Goal: Transaction & Acquisition: Purchase product/service

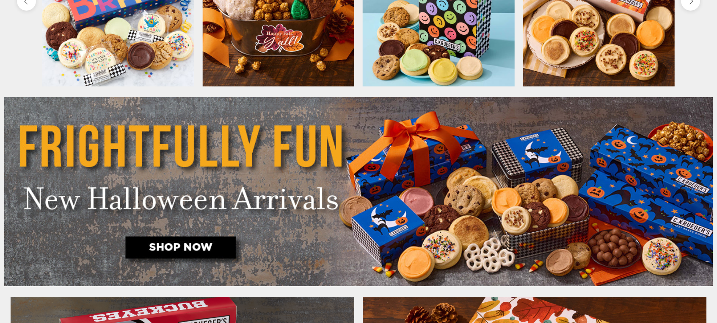
scroll to position [423, 0]
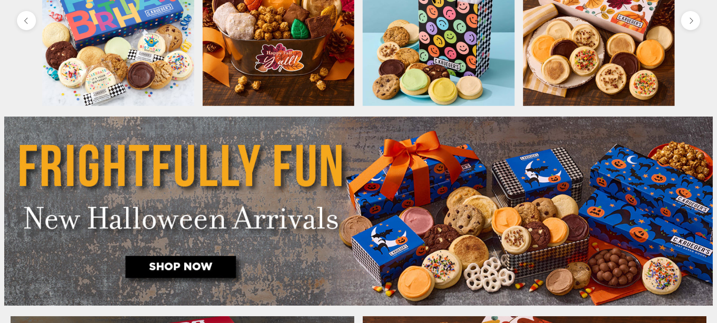
click at [179, 268] on img at bounding box center [358, 210] width 709 height 189
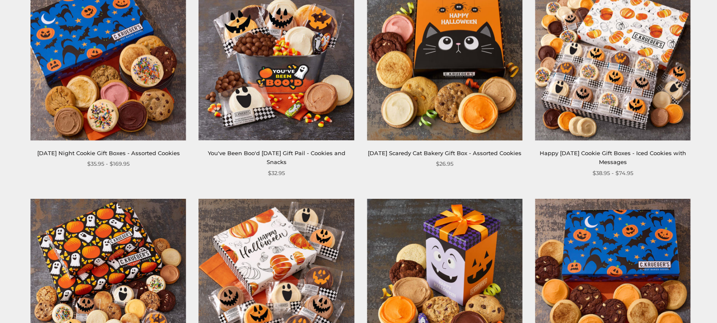
scroll to position [169, 0]
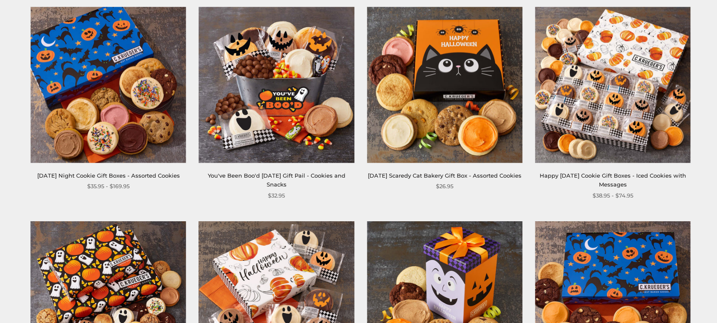
click at [641, 123] on img at bounding box center [612, 84] width 155 height 155
click at [92, 174] on link "Halloween Night Cookie Gift Boxes - Assorted Cookies" at bounding box center [108, 175] width 143 height 7
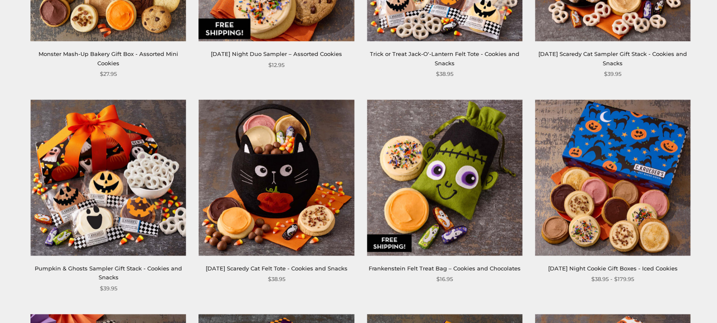
scroll to position [720, 0]
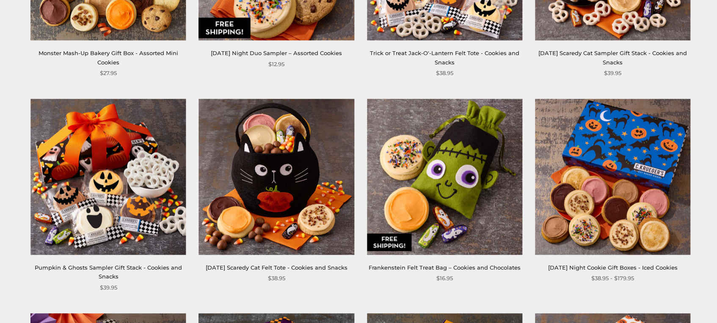
click at [584, 203] on img at bounding box center [612, 176] width 155 height 155
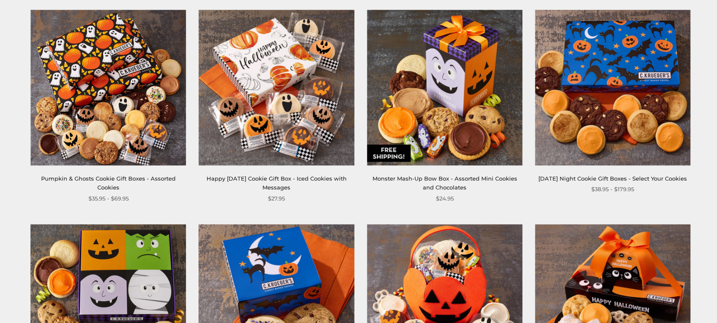
scroll to position [339, 0]
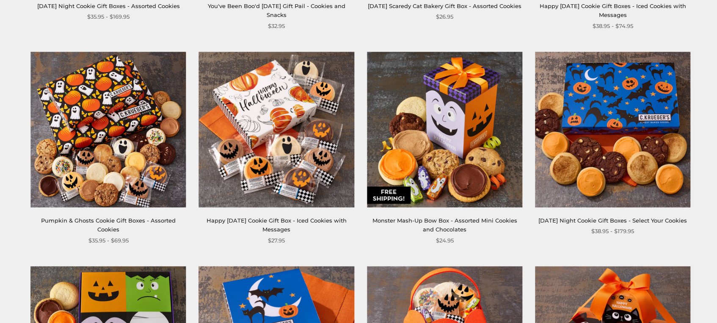
click at [619, 187] on img at bounding box center [612, 129] width 155 height 155
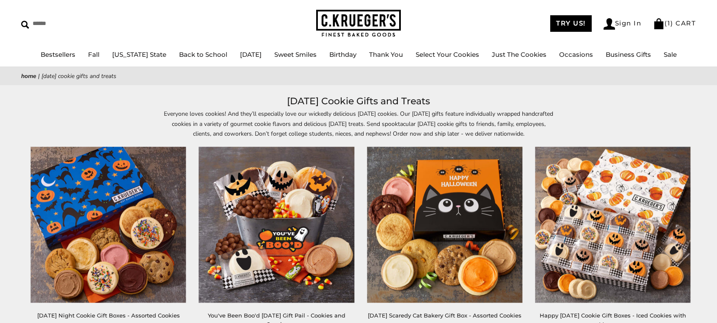
scroll to position [85, 0]
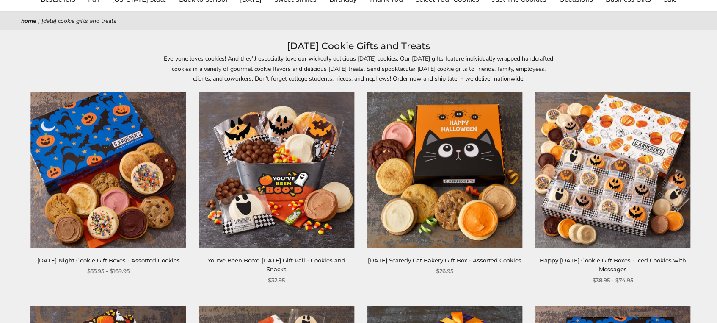
click at [652, 179] on img at bounding box center [612, 169] width 155 height 155
click at [582, 223] on img at bounding box center [612, 169] width 155 height 155
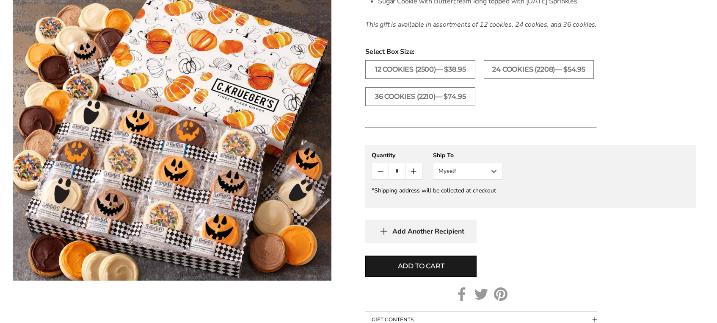
scroll to position [381, 0]
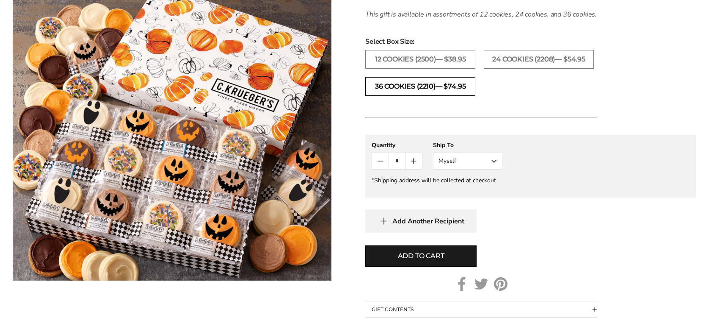
click at [410, 96] on label "36 Cookies (2210)— $74.95" at bounding box center [420, 86] width 110 height 19
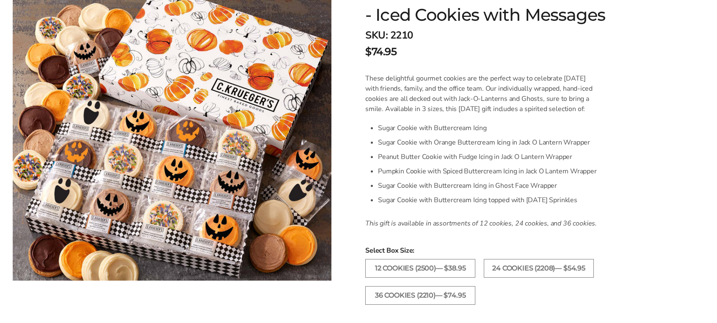
scroll to position [169, 0]
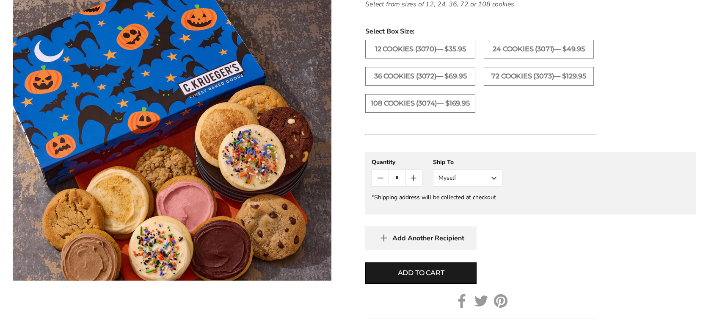
scroll to position [466, 0]
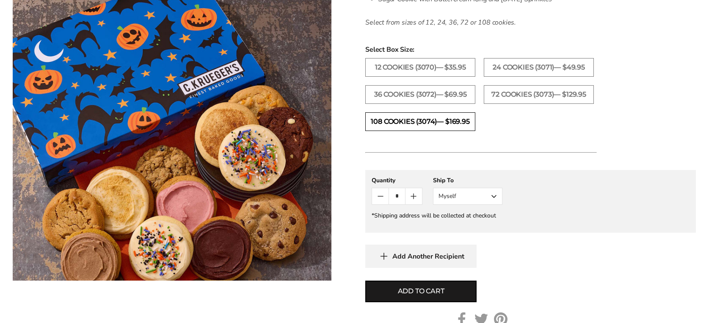
click at [437, 125] on label "108 Cookies (3074)— $169.95" at bounding box center [420, 121] width 110 height 19
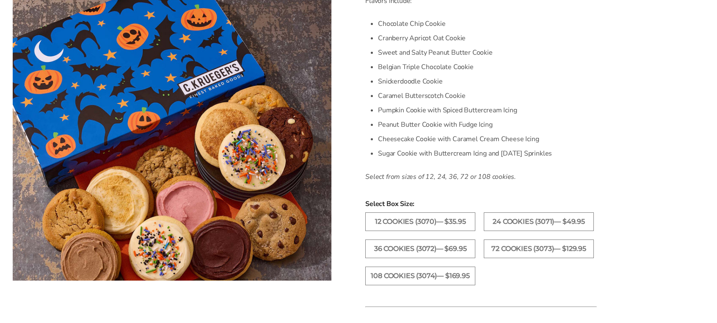
scroll to position [296, 0]
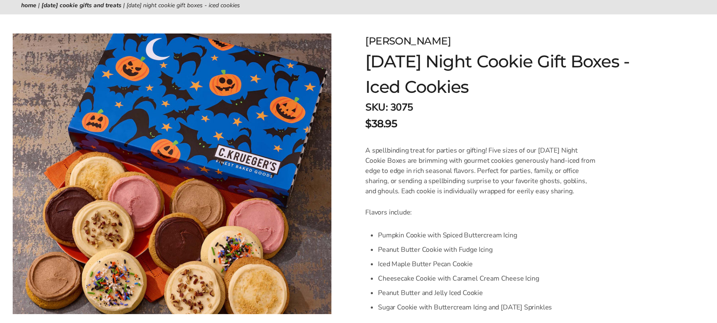
scroll to position [127, 0]
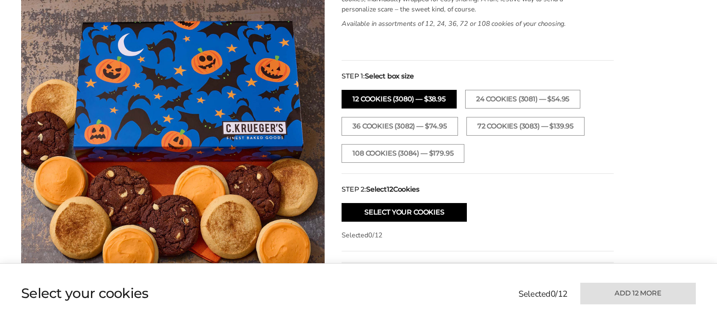
scroll to position [339, 0]
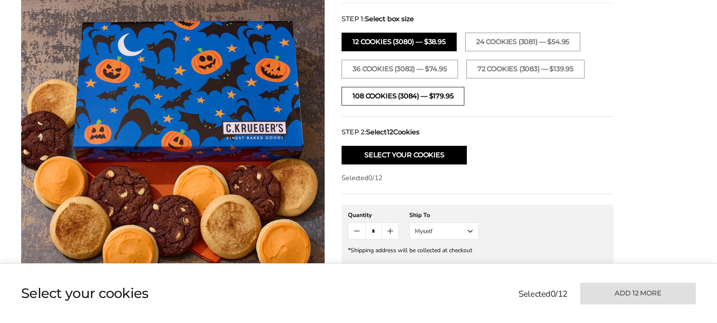
click at [464, 99] on button "108 Cookies (3084) — $179.95" at bounding box center [403, 96] width 123 height 19
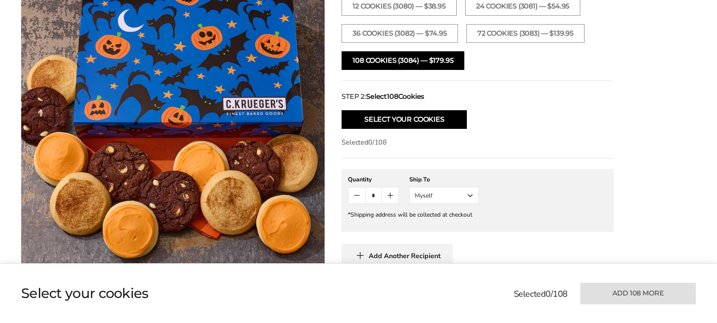
scroll to position [381, 0]
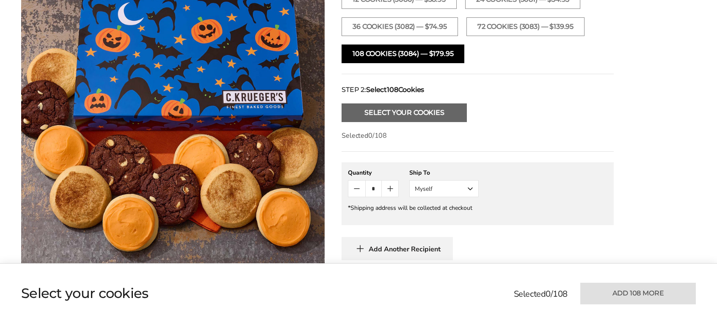
click at [467, 112] on button "Select Your Cookies" at bounding box center [404, 112] width 125 height 19
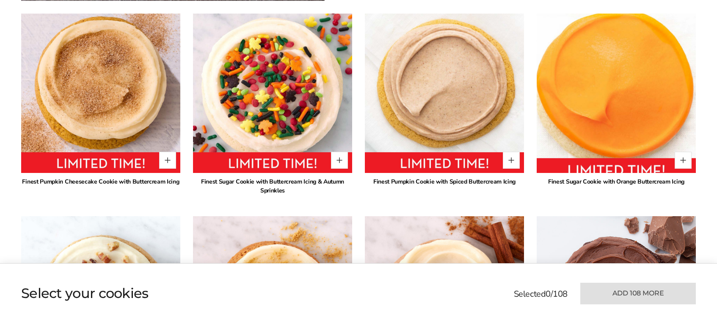
scroll to position [658, 0]
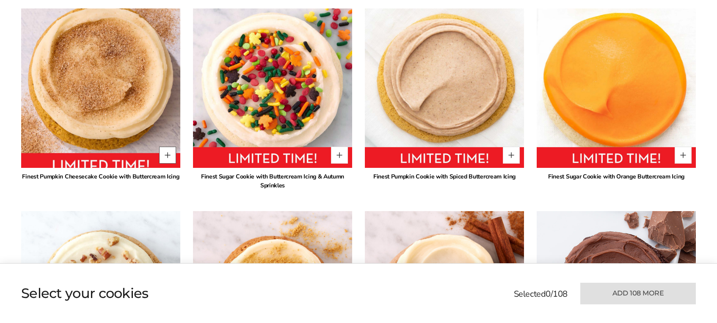
click at [166, 156] on button "Quantity button plus" at bounding box center [167, 154] width 17 height 17
type input "*"
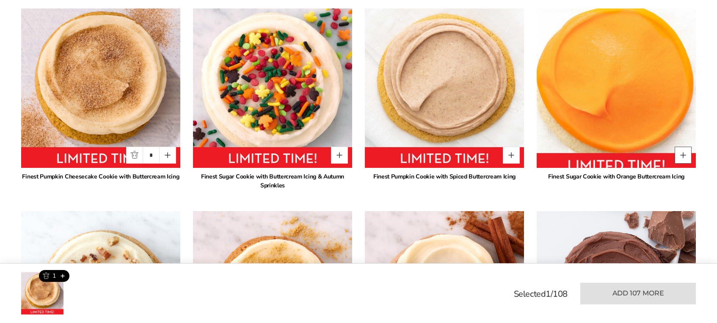
click at [685, 159] on button "Quantity button plus" at bounding box center [683, 154] width 17 height 17
type input "*"
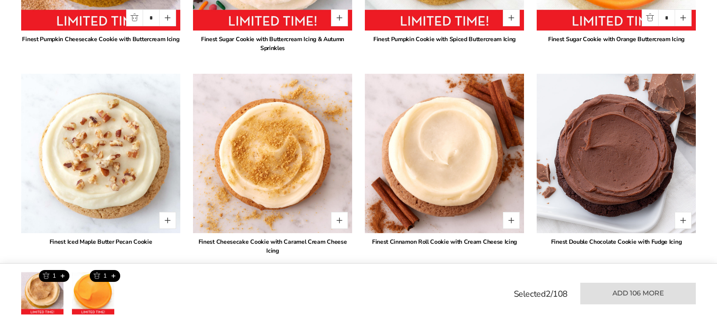
scroll to position [827, 0]
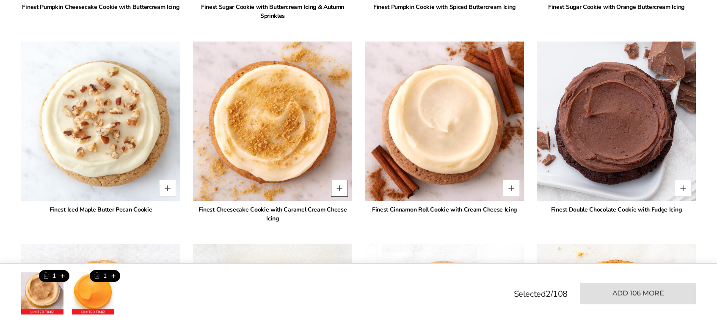
click at [340, 191] on button "Quantity button plus" at bounding box center [339, 187] width 17 height 17
type input "*"
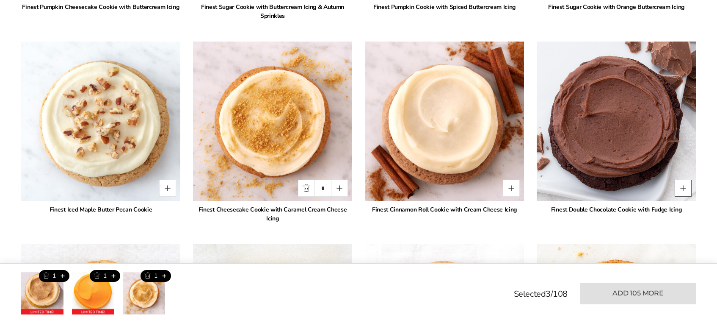
click at [682, 186] on button "Quantity button plus" at bounding box center [683, 187] width 17 height 17
type input "*"
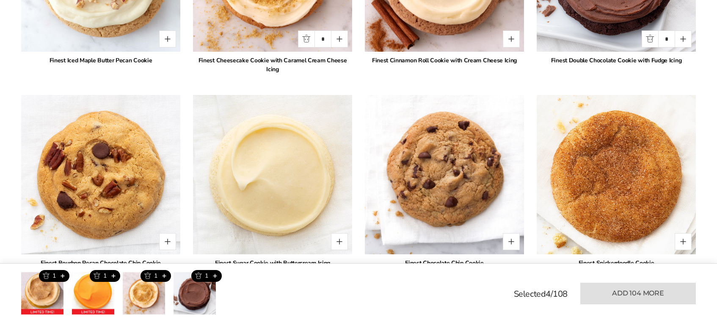
scroll to position [1039, 0]
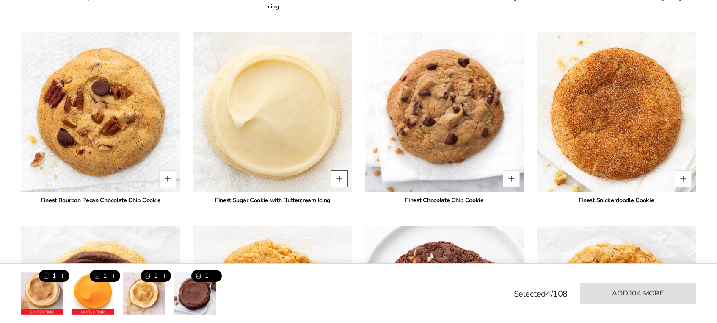
click at [341, 172] on button "Quantity button plus" at bounding box center [339, 178] width 17 height 17
type input "*"
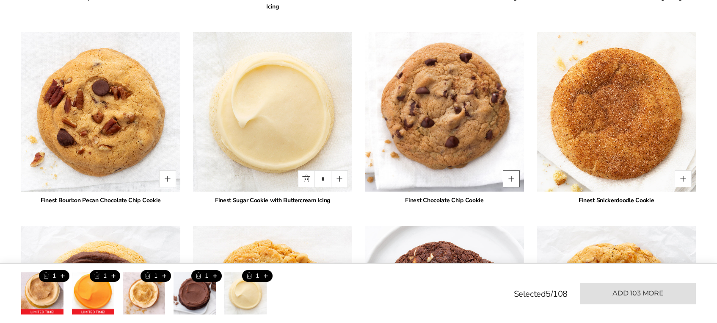
click at [507, 170] on button "Quantity button plus" at bounding box center [511, 178] width 17 height 17
type input "*"
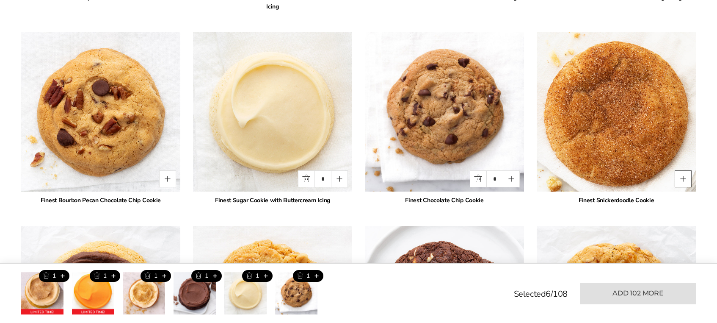
click at [681, 171] on button "Quantity button plus" at bounding box center [683, 178] width 17 height 17
type input "*"
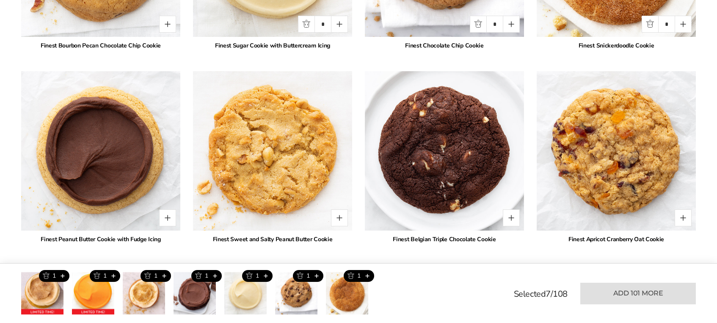
scroll to position [1208, 0]
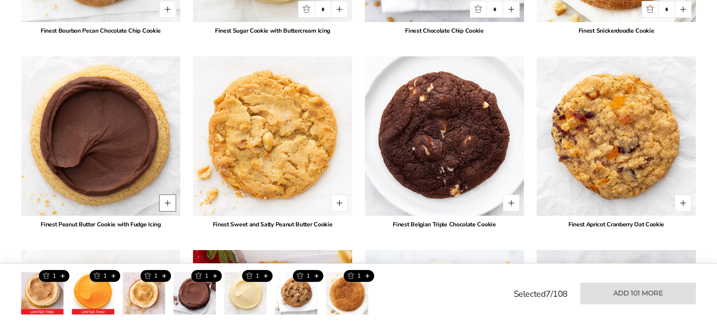
click at [173, 197] on button "Quantity button plus" at bounding box center [167, 202] width 17 height 17
type input "*"
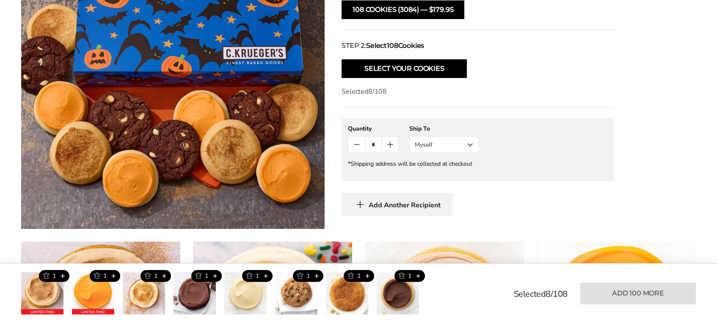
scroll to position [446, 0]
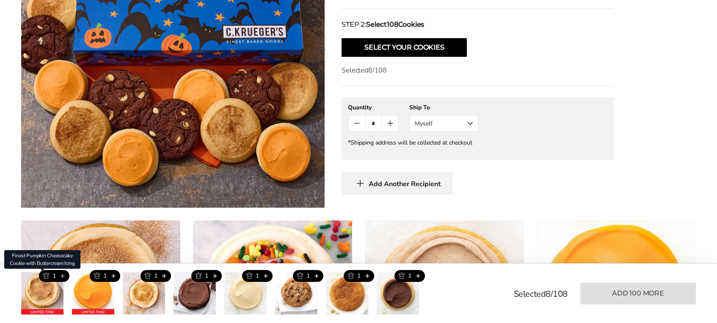
click at [63, 274] on button "Add this product" at bounding box center [62, 276] width 14 height 12
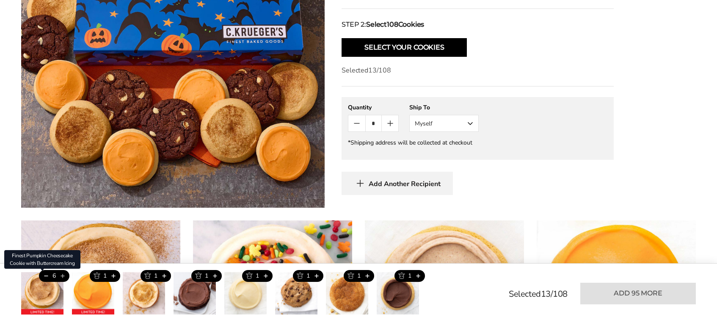
click at [63, 274] on button "Add this product" at bounding box center [62, 276] width 14 height 12
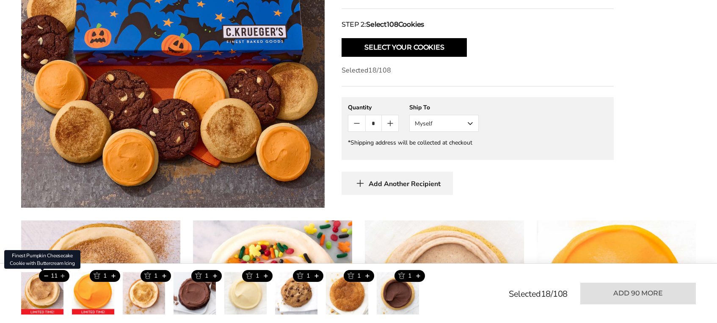
click at [63, 274] on button "Add this product" at bounding box center [62, 276] width 14 height 12
type input "**"
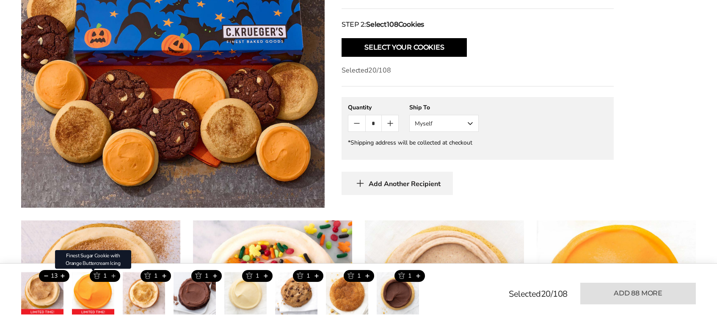
click at [115, 277] on button "Add this product" at bounding box center [113, 276] width 14 height 12
click at [114, 276] on button "Add this product" at bounding box center [113, 276] width 14 height 12
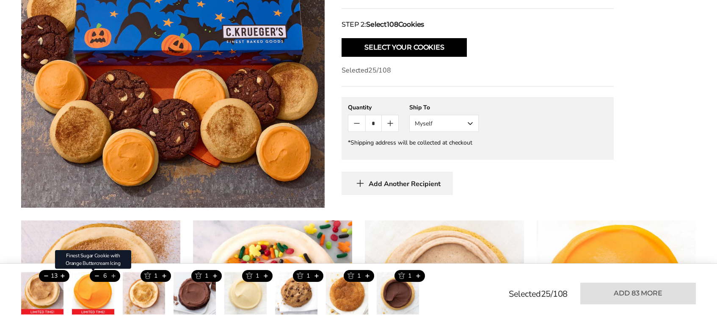
click at [114, 276] on button "Add this product" at bounding box center [113, 276] width 14 height 12
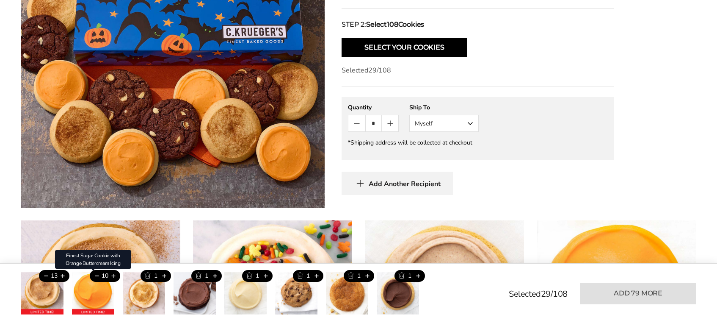
click at [114, 276] on button "Add this product" at bounding box center [113, 276] width 14 height 12
click at [96, 275] on button "Trash this product" at bounding box center [97, 276] width 14 height 12
type input "**"
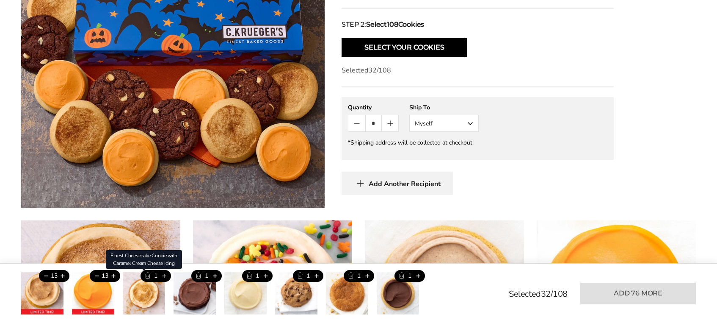
click at [164, 275] on button "Add this product" at bounding box center [164, 276] width 14 height 12
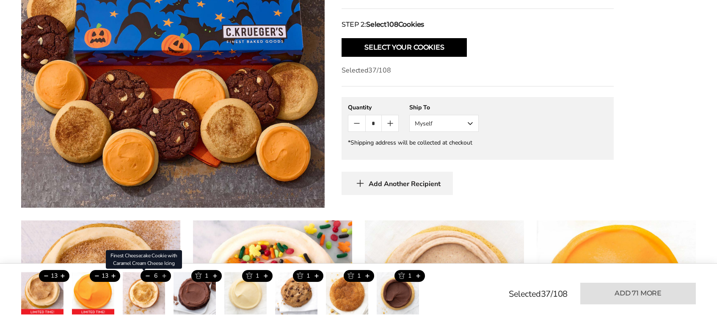
click at [164, 275] on button "Add this product" at bounding box center [164, 276] width 14 height 12
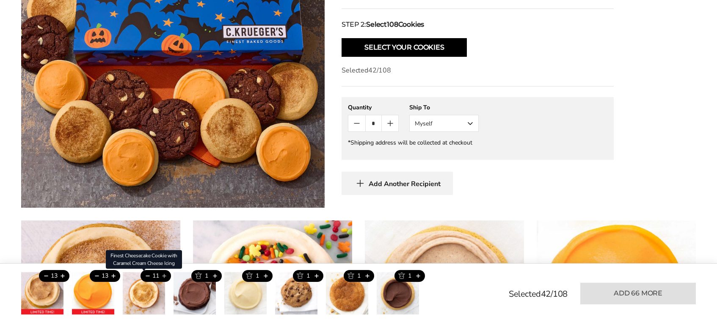
click at [164, 275] on button "Add this product" at bounding box center [164, 276] width 14 height 12
click at [145, 274] on button "Trash this product" at bounding box center [148, 276] width 14 height 12
type input "**"
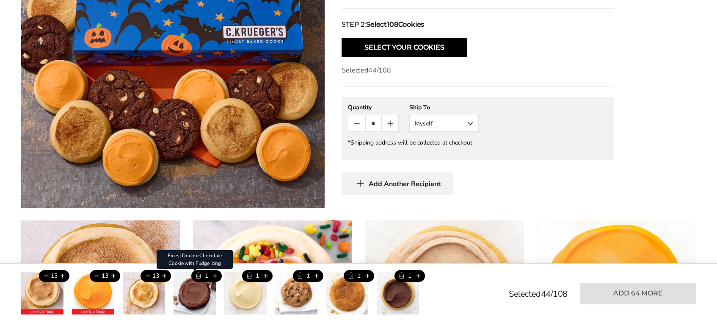
click at [213, 277] on button "Add this product" at bounding box center [215, 276] width 14 height 12
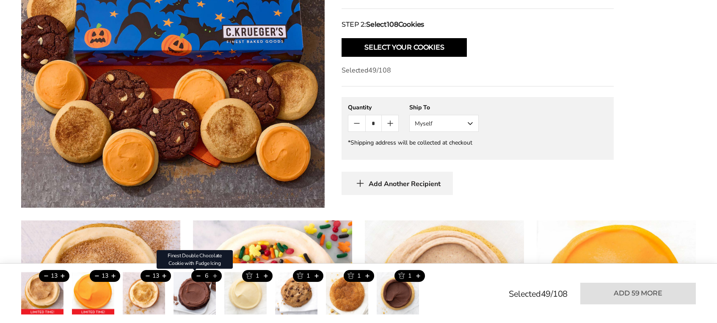
click at [213, 277] on button "Add this product" at bounding box center [215, 276] width 14 height 12
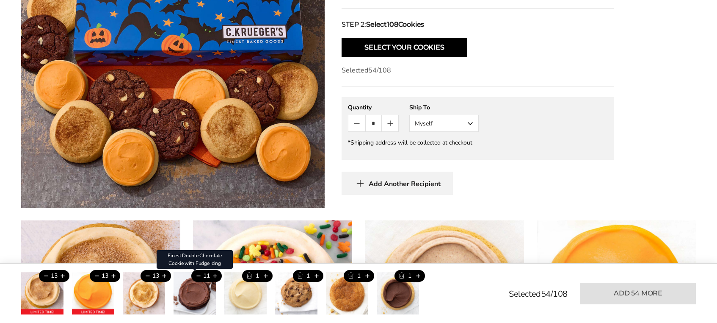
click at [213, 277] on button "Add this product" at bounding box center [215, 276] width 14 height 12
type input "**"
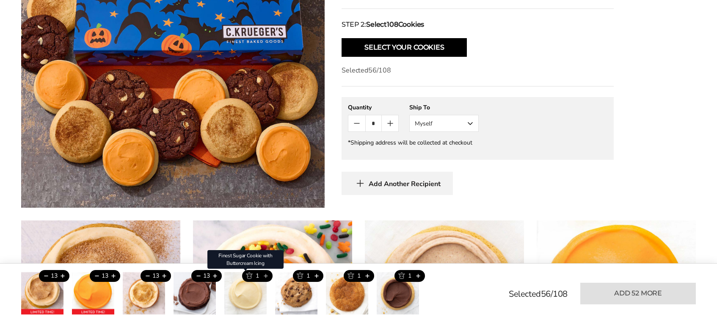
click at [265, 275] on button "Add this product" at bounding box center [266, 276] width 14 height 12
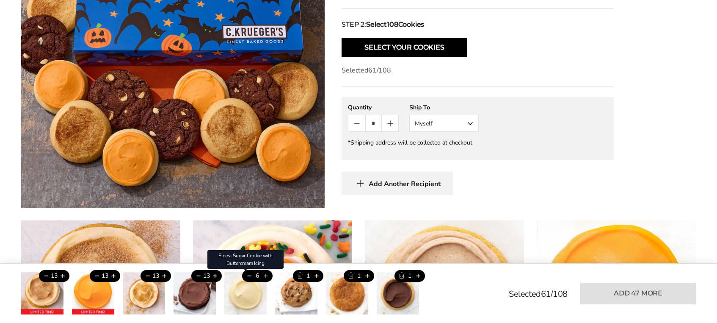
click at [265, 275] on button "Add this product" at bounding box center [266, 276] width 14 height 12
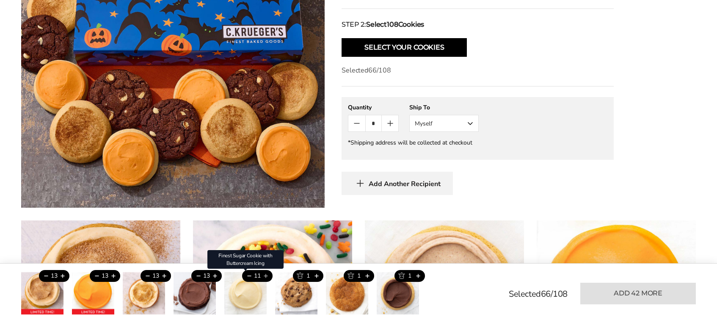
click at [265, 275] on button "Add this product" at bounding box center [266, 276] width 14 height 12
type input "**"
click at [316, 277] on button "Add this product" at bounding box center [316, 276] width 14 height 12
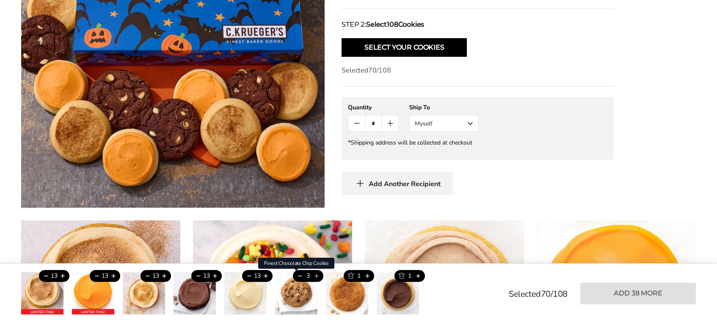
click at [316, 277] on button "Add this product" at bounding box center [316, 276] width 14 height 12
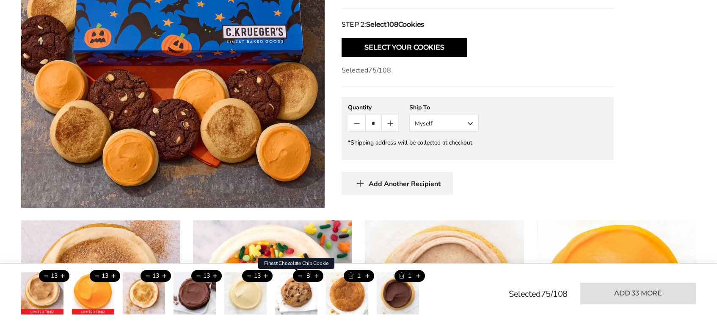
click at [316, 277] on button "Add this product" at bounding box center [316, 276] width 14 height 12
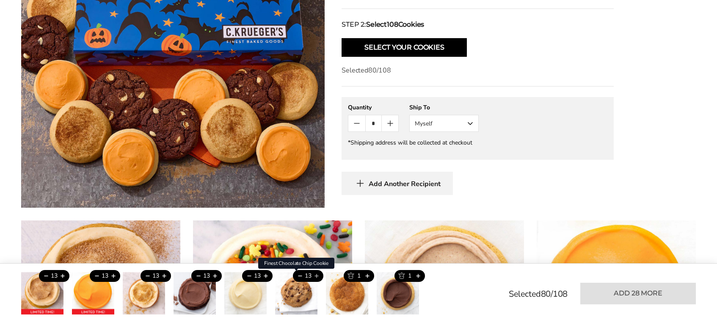
click at [316, 277] on button "Add this product" at bounding box center [316, 276] width 14 height 12
type input "**"
click at [371, 276] on button "Add this product" at bounding box center [367, 276] width 14 height 12
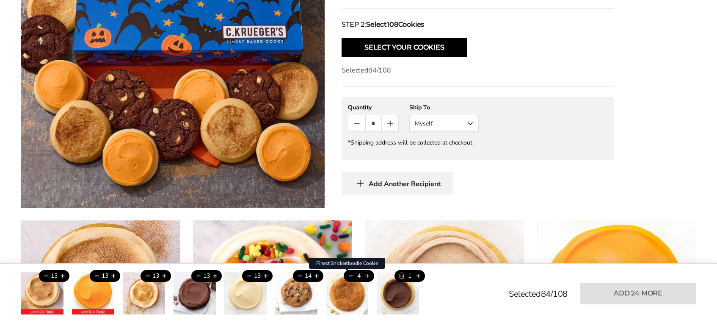
click at [370, 276] on button "Add this product" at bounding box center [367, 276] width 14 height 12
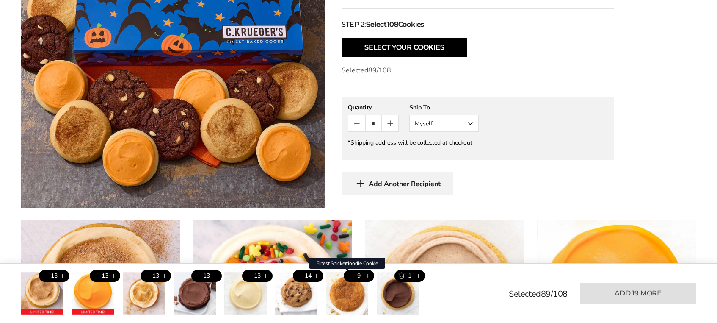
click at [370, 276] on button "Add this product" at bounding box center [367, 276] width 14 height 12
type input "**"
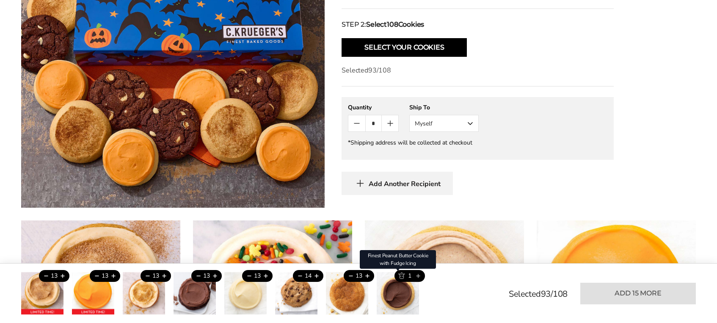
click at [421, 276] on button "Add this product" at bounding box center [418, 276] width 14 height 12
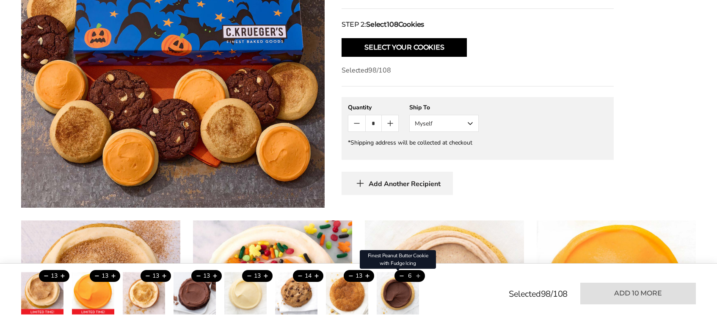
click at [421, 276] on button "Add this product" at bounding box center [418, 276] width 14 height 12
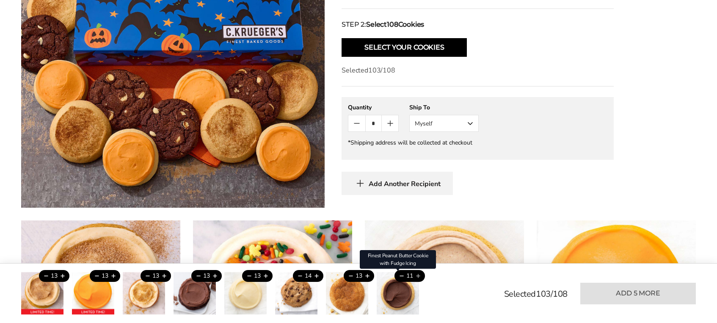
click at [421, 276] on button "Add this product" at bounding box center [418, 276] width 14 height 12
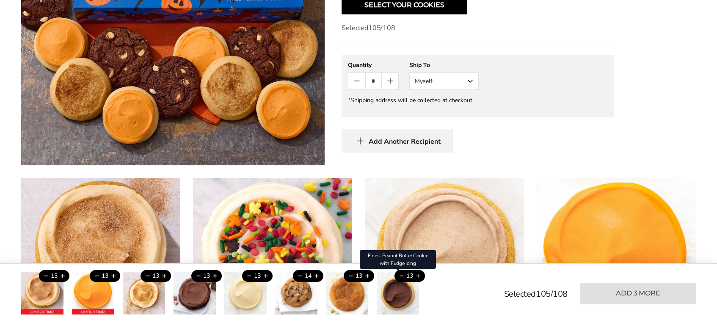
click at [420, 274] on button "Add this product" at bounding box center [418, 276] width 14 height 12
type input "**"
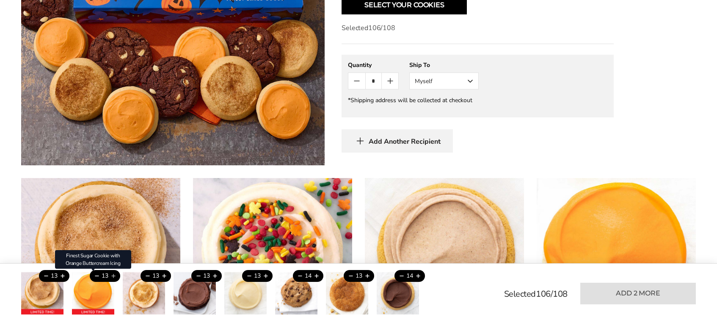
click at [112, 275] on button "Add this product" at bounding box center [113, 276] width 14 height 12
click at [116, 274] on button "Add this product" at bounding box center [113, 276] width 14 height 12
type input "**"
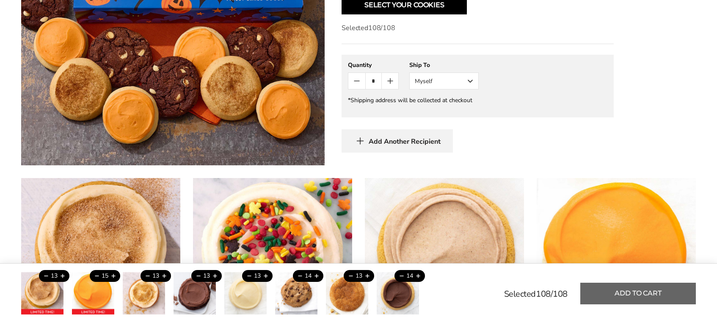
click at [665, 295] on button "Add to cart" at bounding box center [638, 293] width 116 height 22
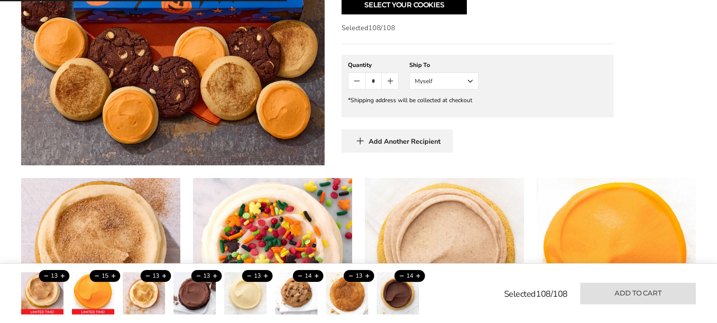
type input "*"
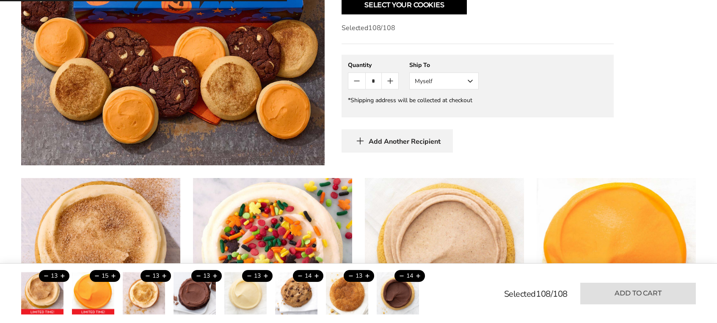
type input "*"
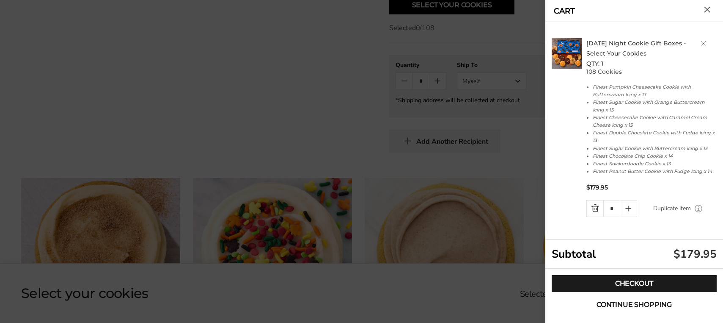
click at [604, 305] on span "Continue shopping" at bounding box center [634, 304] width 75 height 7
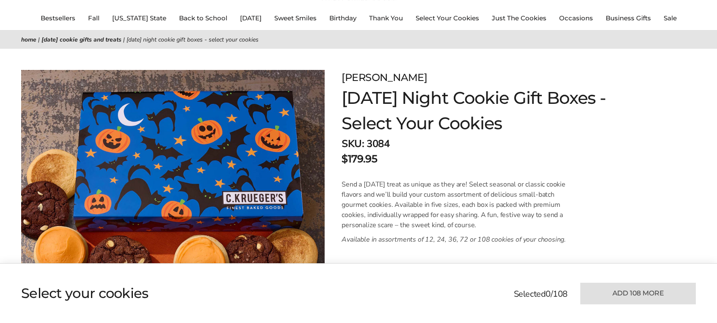
scroll to position [65, 0]
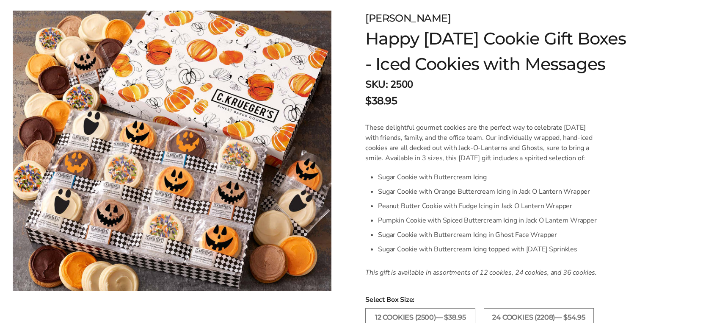
scroll to position [127, 0]
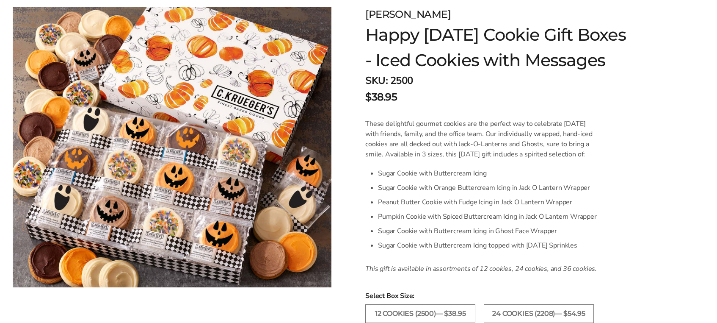
click at [188, 211] on img at bounding box center [172, 147] width 319 height 280
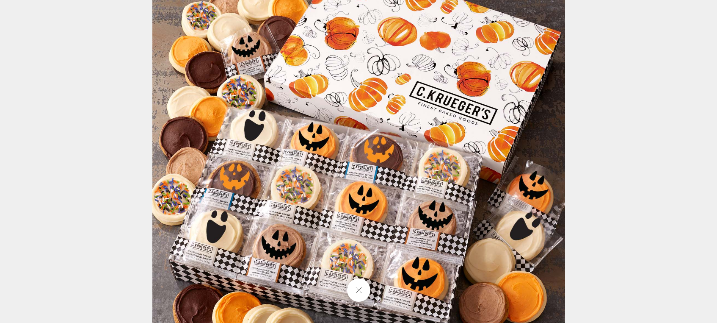
click at [687, 47] on div at bounding box center [611, 161] width 918 height 413
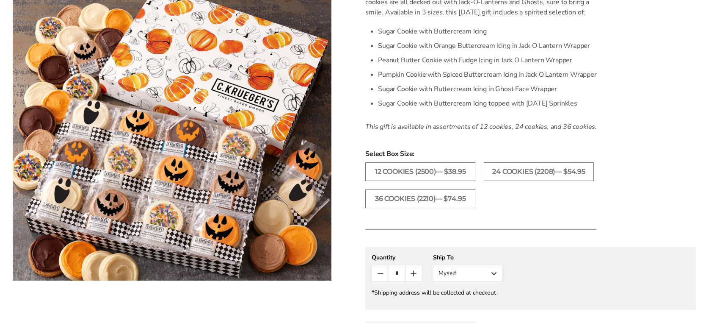
scroll to position [254, 0]
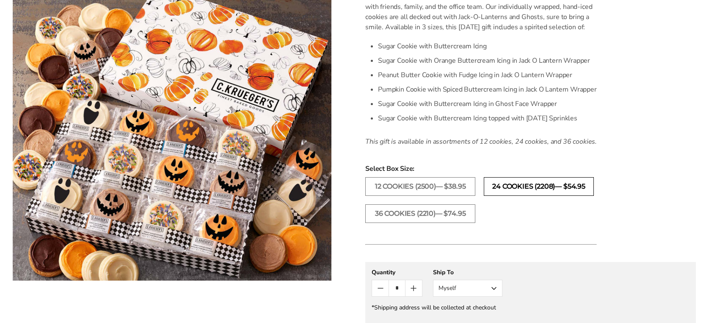
click at [500, 196] on label "24 Cookies (2208)— $54.95" at bounding box center [539, 186] width 110 height 19
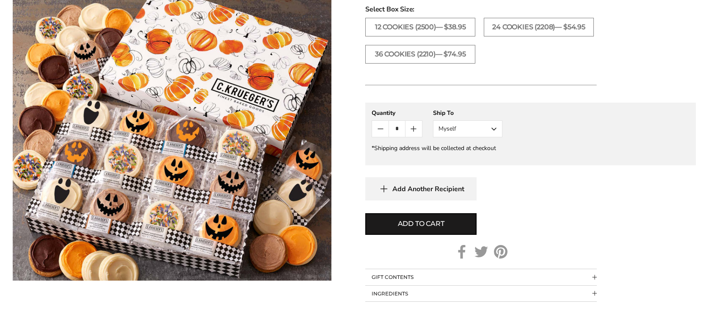
scroll to position [423, 0]
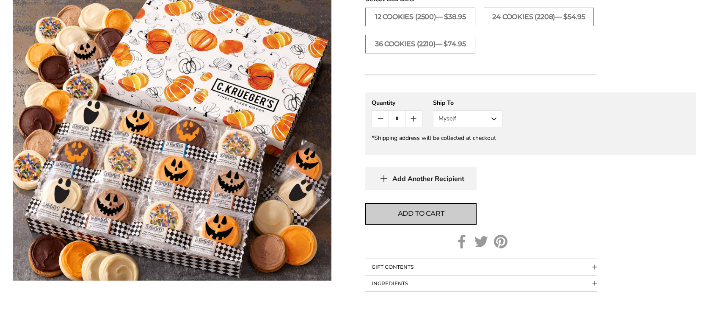
click at [434, 224] on button "Add to cart" at bounding box center [420, 214] width 111 height 22
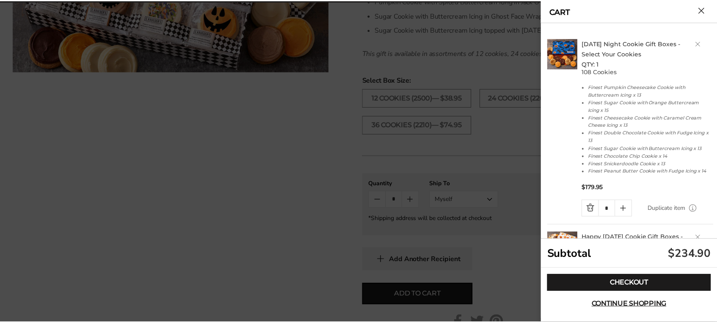
scroll to position [339, 0]
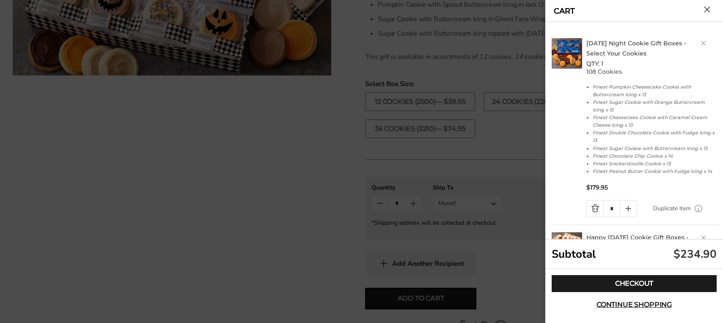
click at [514, 177] on div at bounding box center [361, 161] width 723 height 323
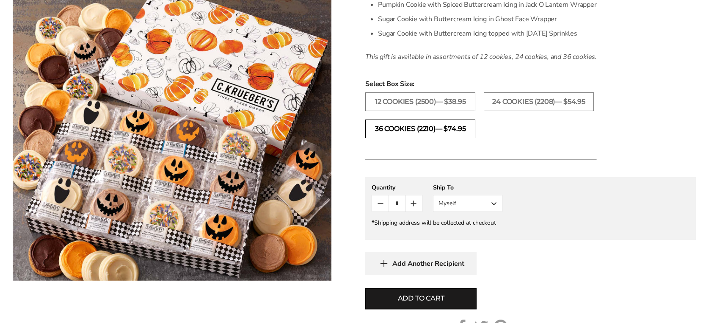
click at [416, 138] on label "36 Cookies (2210)— $74.95" at bounding box center [420, 128] width 110 height 19
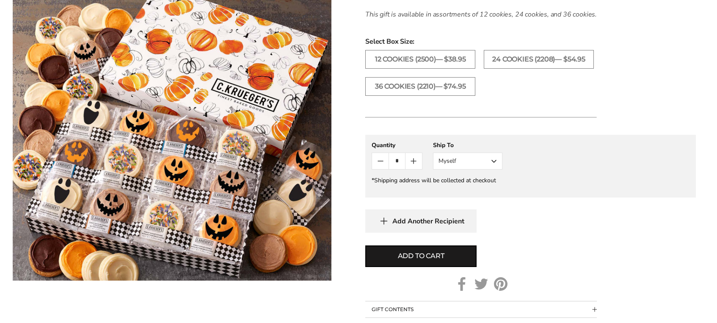
click at [415, 166] on icon "Count plus" at bounding box center [414, 161] width 10 height 10
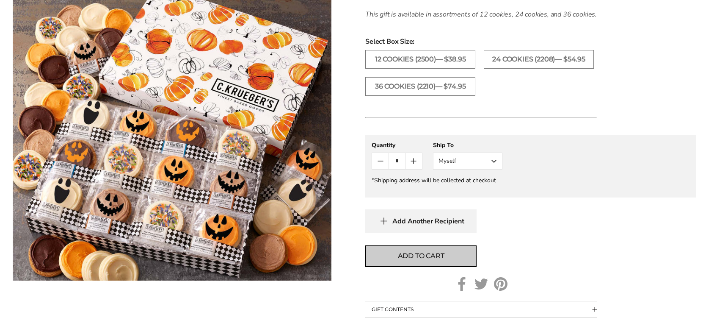
drag, startPoint x: 416, startPoint y: 283, endPoint x: 431, endPoint y: 273, distance: 18.7
click at [416, 261] on span "Add to cart" at bounding box center [421, 256] width 47 height 10
type input "*"
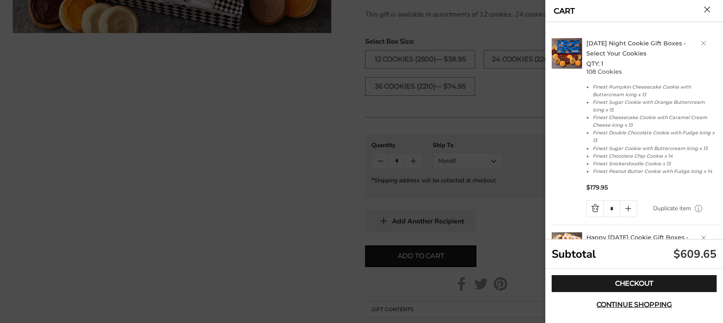
click at [525, 245] on div at bounding box center [361, 161] width 723 height 323
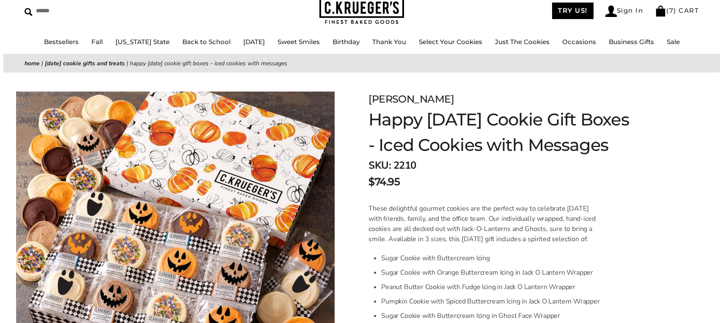
scroll to position [0, 0]
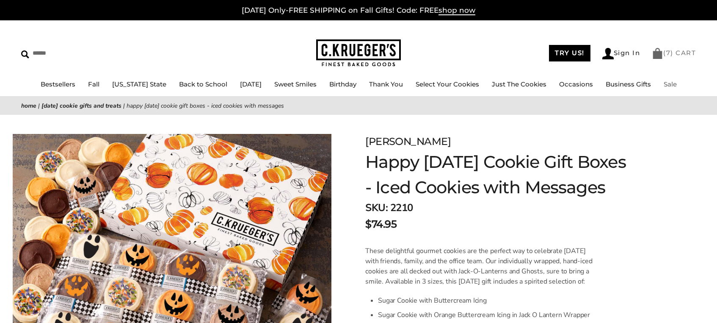
click at [672, 52] on link "( 7 ) CART" at bounding box center [674, 53] width 44 height 8
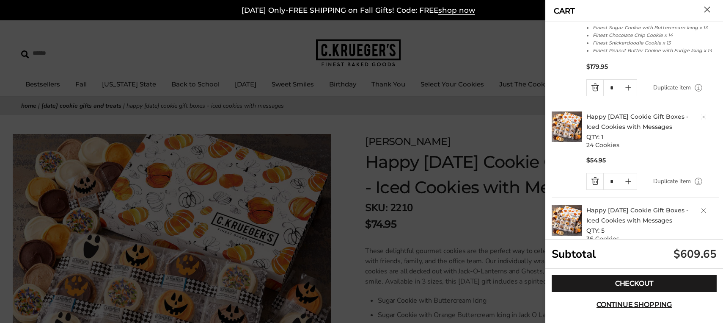
scroll to position [127, 0]
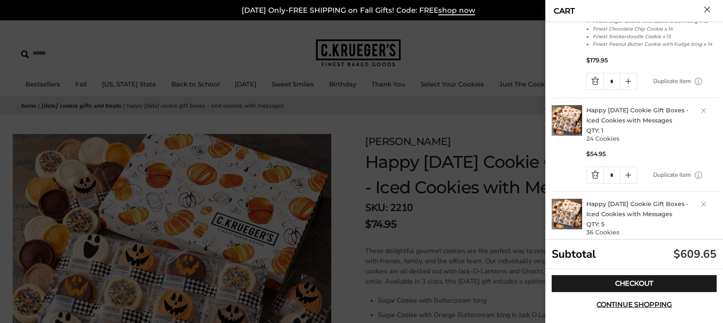
click at [596, 81] on link "Quantity minus button" at bounding box center [595, 81] width 17 height 16
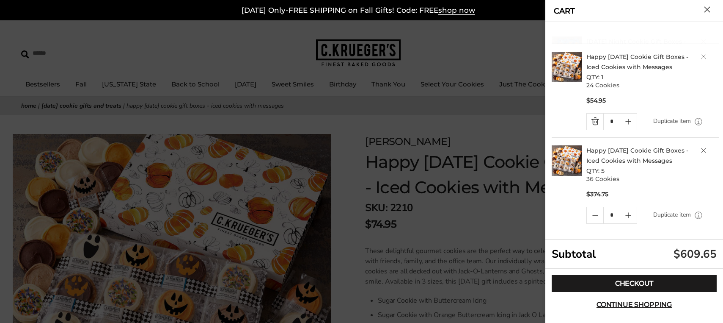
scroll to position [2, 0]
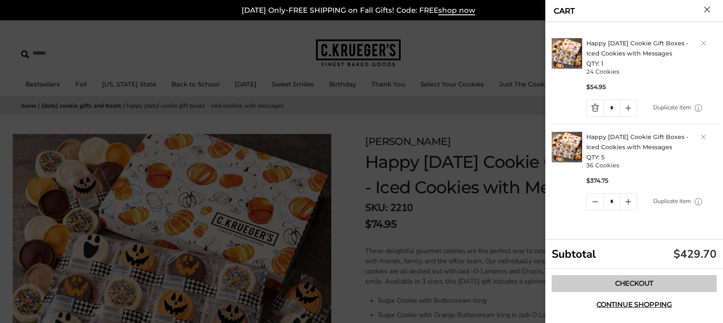
click at [612, 281] on link "Checkout" at bounding box center [634, 283] width 165 height 17
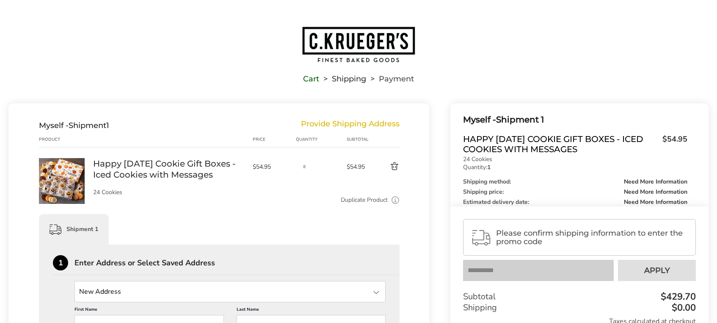
click at [522, 235] on span "Please confirm shipping information to enter the promo code" at bounding box center [592, 237] width 192 height 17
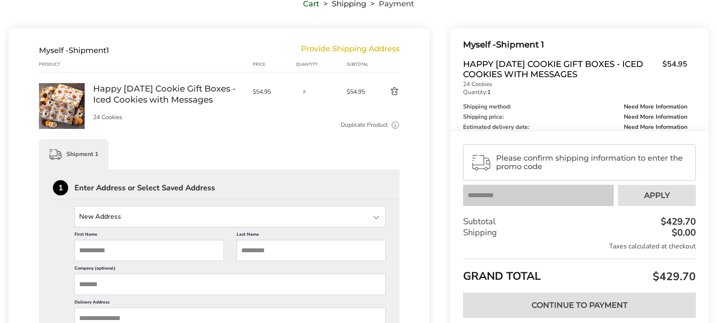
scroll to position [64, 0]
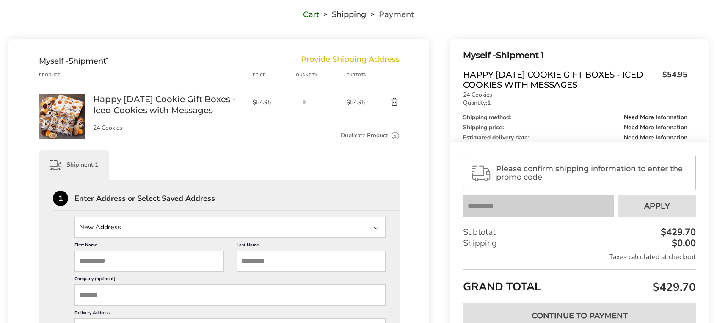
click at [396, 101] on button "Delete product" at bounding box center [385, 102] width 29 height 10
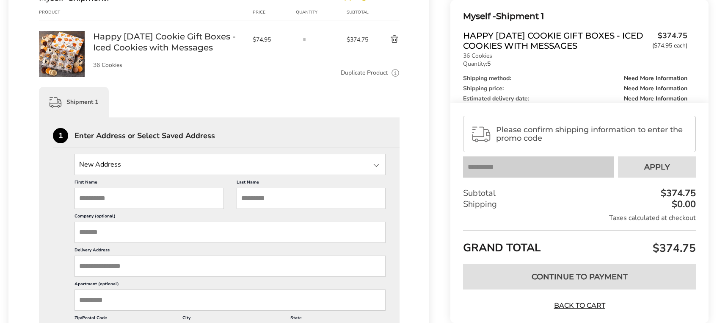
scroll to position [169, 0]
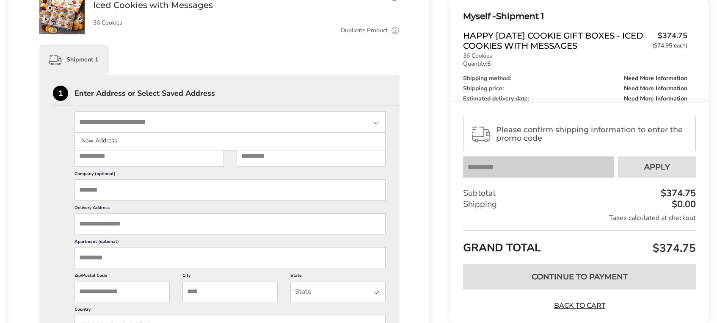
click at [139, 132] on input "State" at bounding box center [230, 121] width 311 height 21
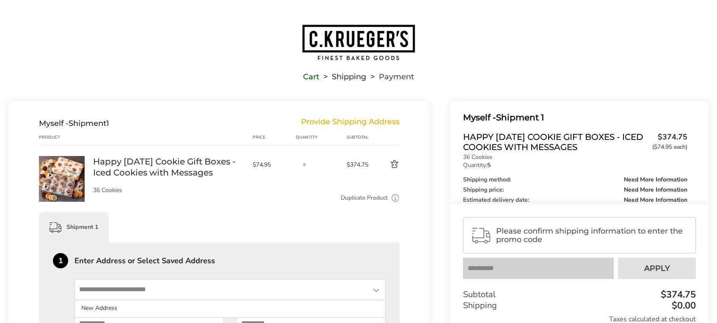
scroll to position [0, 0]
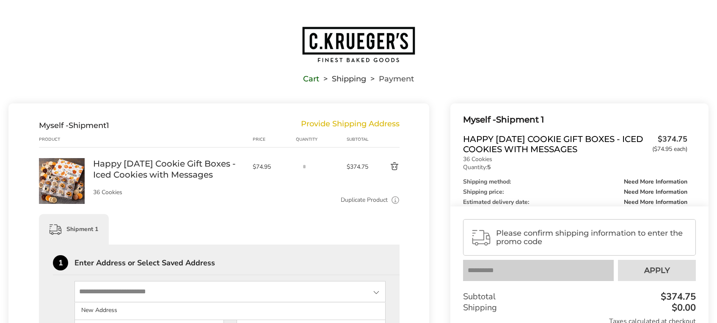
drag, startPoint x: 372, startPoint y: 40, endPoint x: 374, endPoint y: 45, distance: 5.1
click at [372, 40] on img "Go to home page" at bounding box center [358, 44] width 114 height 37
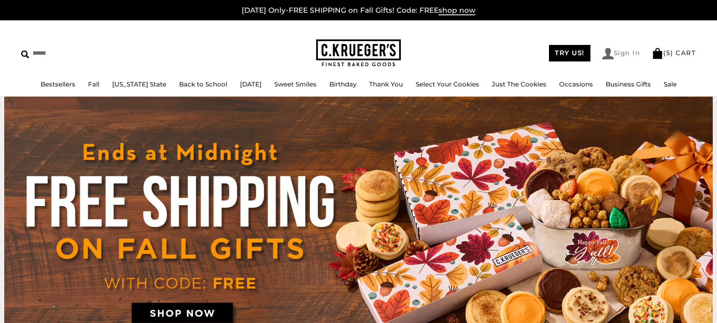
click at [607, 53] on img at bounding box center [607, 53] width 11 height 11
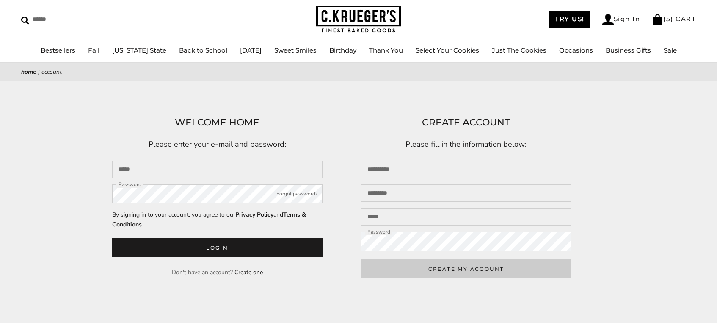
scroll to position [85, 0]
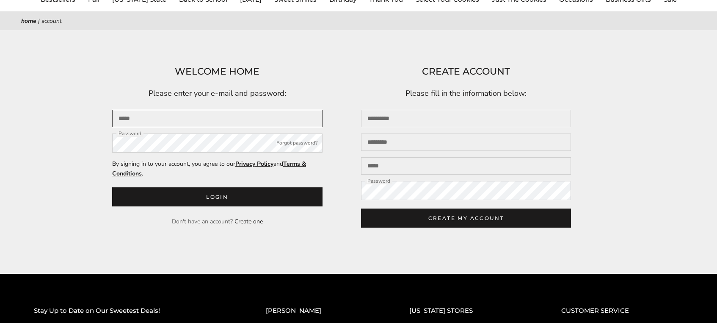
click at [159, 111] on input "Email" at bounding box center [217, 118] width 210 height 17
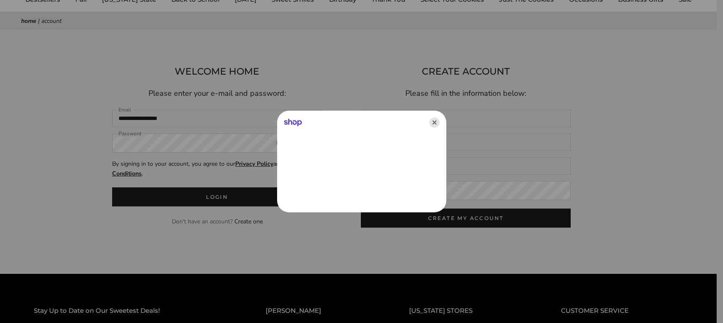
click at [437, 123] on icon "Close" at bounding box center [435, 122] width 10 height 10
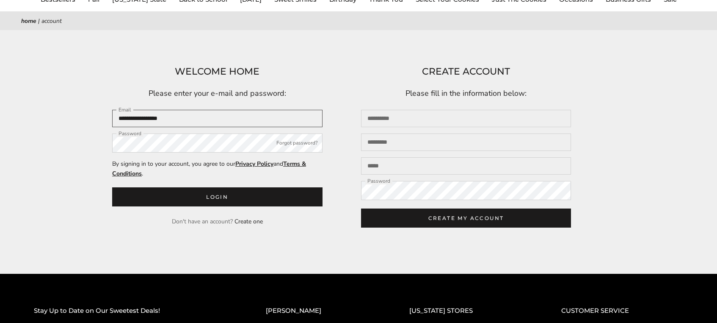
click at [219, 124] on input "**********" at bounding box center [217, 118] width 210 height 17
drag, startPoint x: 151, startPoint y: 121, endPoint x: 86, endPoint y: 118, distance: 64.4
click at [86, 119] on div "**********" at bounding box center [358, 152] width 717 height 176
type input "**********"
click at [112, 187] on button "Login" at bounding box center [217, 196] width 210 height 19
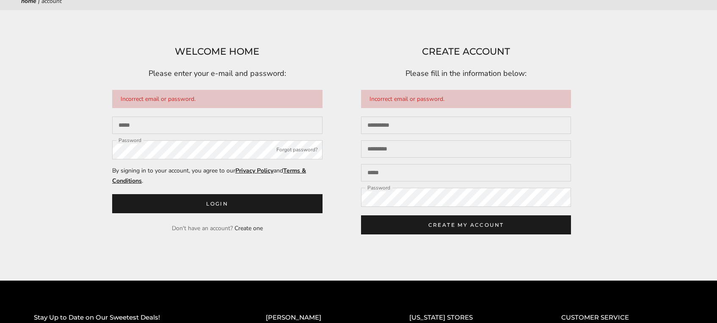
scroll to position [127, 0]
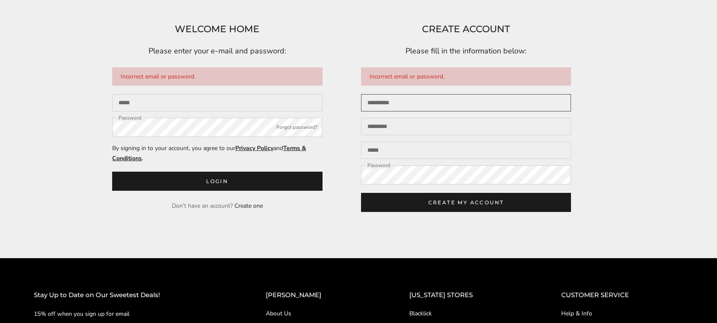
click at [392, 100] on input "First name" at bounding box center [466, 102] width 210 height 17
type input "*****"
type input "********"
type input "**********"
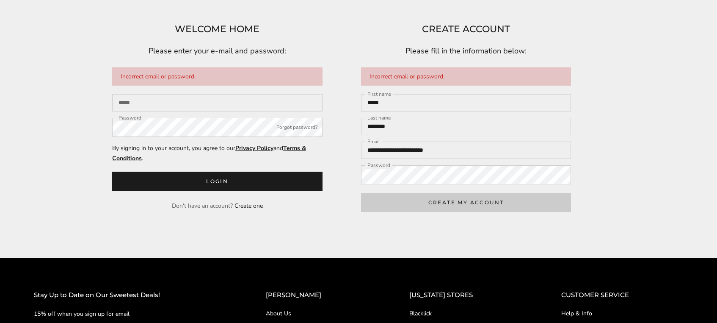
click at [419, 203] on button "CREATE MY ACCOUNT" at bounding box center [466, 202] width 210 height 19
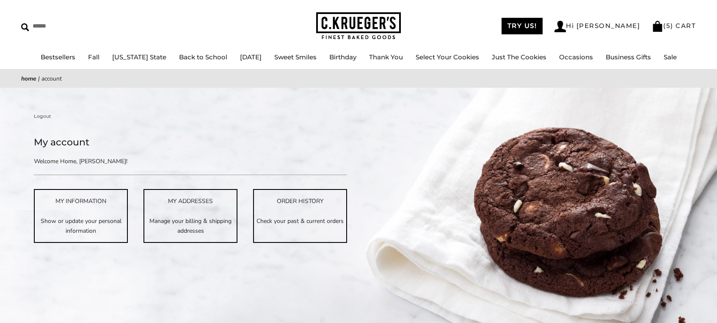
scroll to position [85, 0]
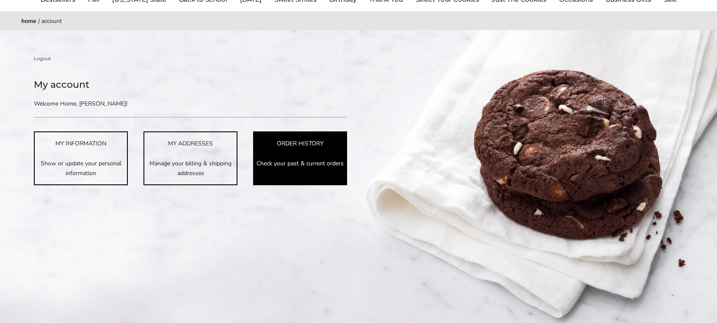
click at [309, 171] on link "ORDER HISTORY Check your past & current orders" at bounding box center [300, 157] width 94 height 53
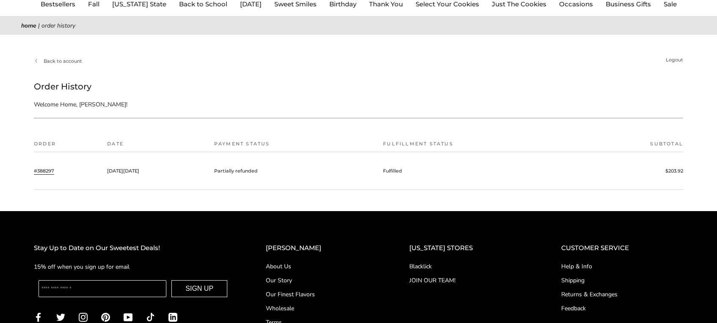
scroll to position [85, 0]
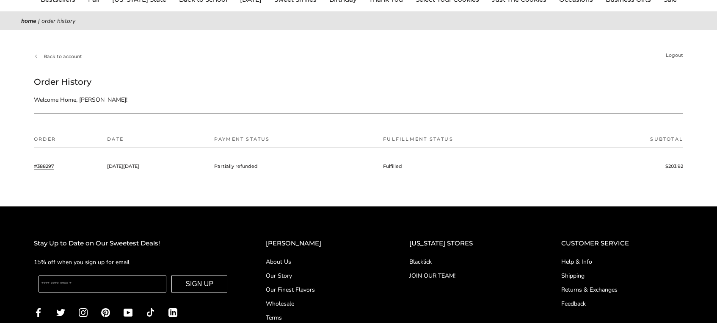
click at [39, 167] on link "#388297" at bounding box center [44, 166] width 20 height 8
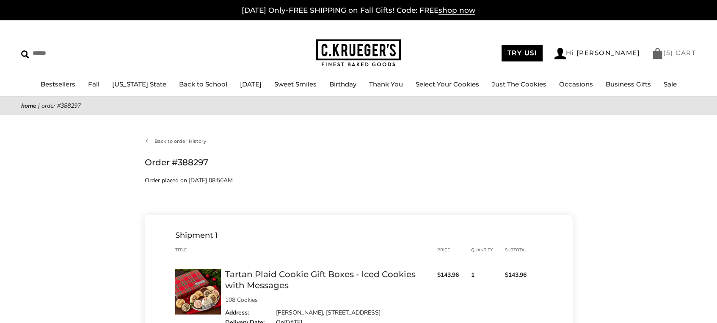
click at [671, 54] on link "( 5 ) CART" at bounding box center [674, 53] width 44 height 8
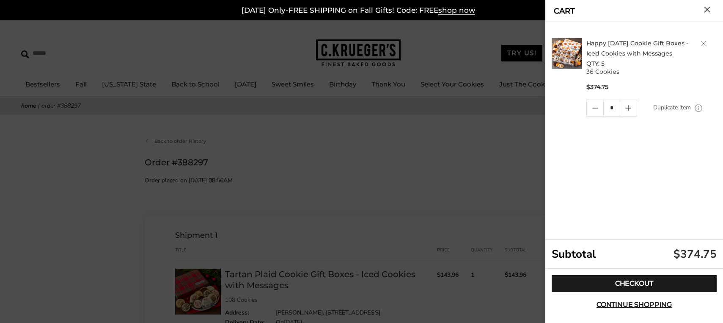
click at [486, 157] on div at bounding box center [361, 161] width 723 height 323
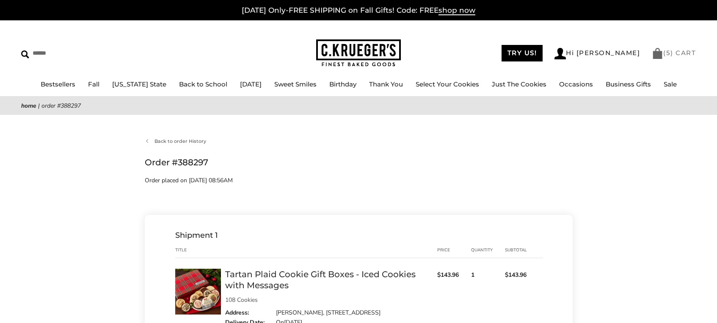
click at [679, 53] on link "( 5 ) CART" at bounding box center [674, 53] width 44 height 8
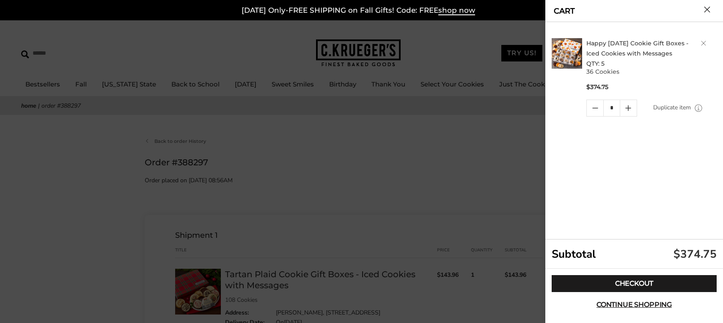
click at [488, 186] on div at bounding box center [361, 161] width 723 height 323
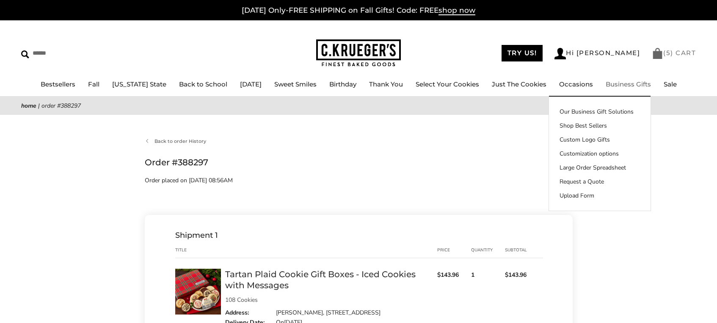
click at [667, 53] on span "5" at bounding box center [668, 53] width 5 height 8
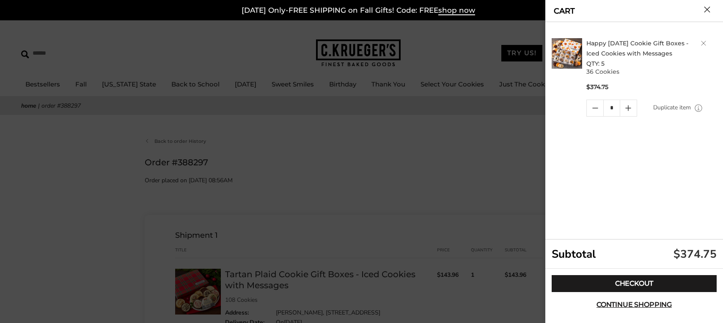
click at [492, 166] on div at bounding box center [361, 161] width 723 height 323
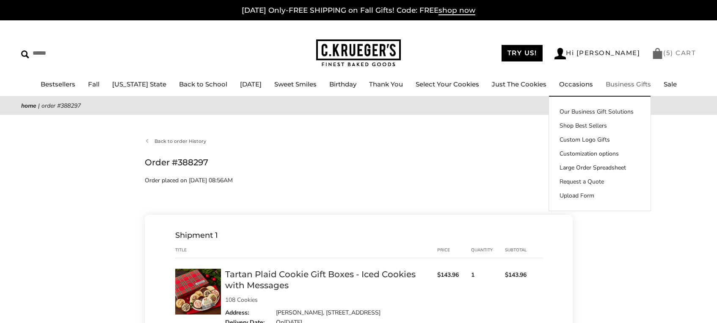
click at [670, 50] on span "5" at bounding box center [668, 53] width 5 height 8
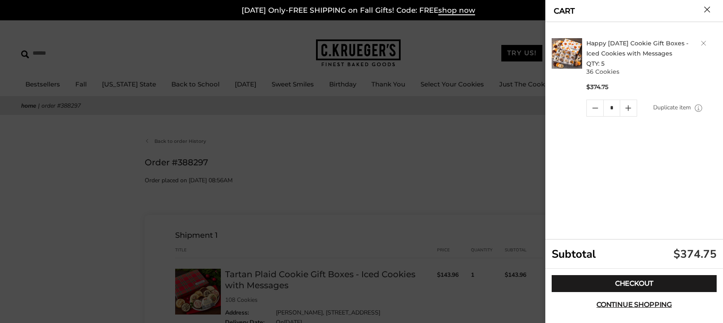
click at [646, 48] on h2 "Happy Halloween Cookie Gift Boxes - Iced Cookies with Messages QTY: 5" at bounding box center [653, 53] width 133 height 30
click at [577, 64] on img at bounding box center [567, 53] width 30 height 30
click at [422, 137] on div at bounding box center [361, 161] width 723 height 323
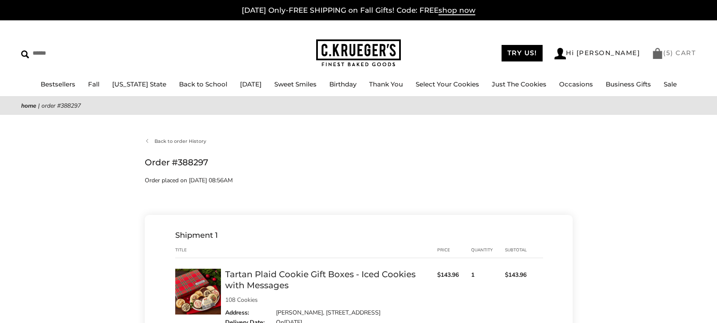
click at [674, 55] on link "( 5 ) CART" at bounding box center [674, 53] width 44 height 8
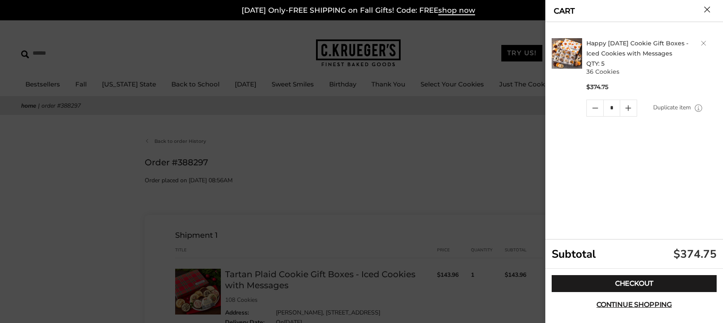
click at [595, 112] on icon "Quantity minus button" at bounding box center [596, 108] width 10 height 10
drag, startPoint x: 616, startPoint y: 304, endPoint x: 515, endPoint y: 191, distance: 152.3
click at [616, 304] on span "Continue shopping" at bounding box center [634, 304] width 75 height 7
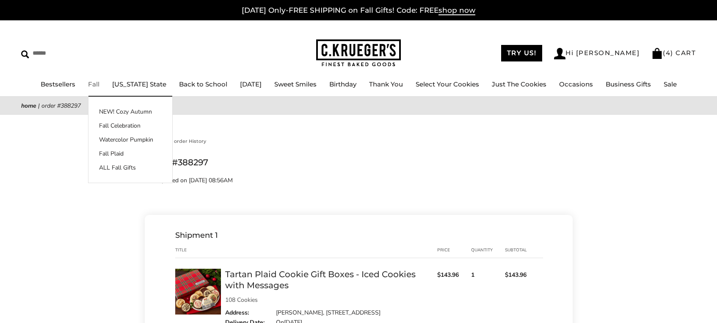
click at [358, 46] on img at bounding box center [358, 53] width 85 height 28
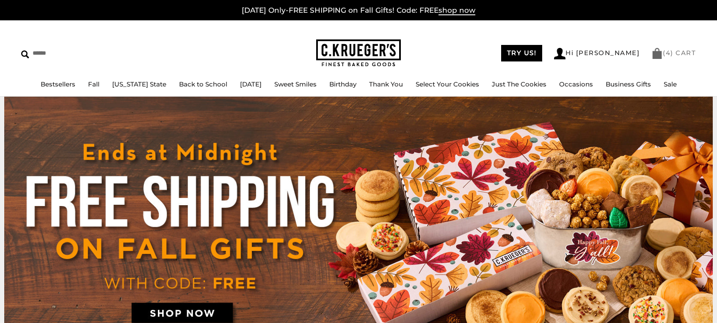
click at [673, 54] on link "( 4 ) CART" at bounding box center [673, 53] width 44 height 8
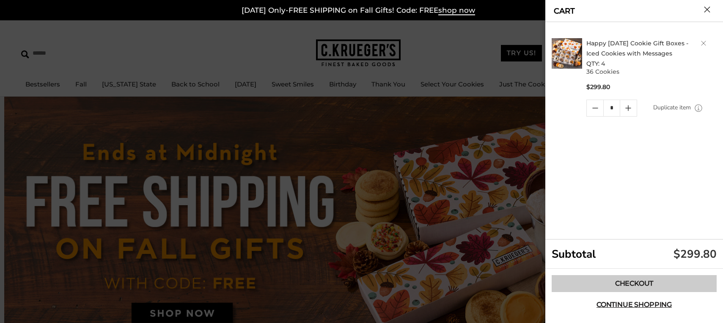
click at [634, 288] on link "Checkout" at bounding box center [634, 283] width 165 height 17
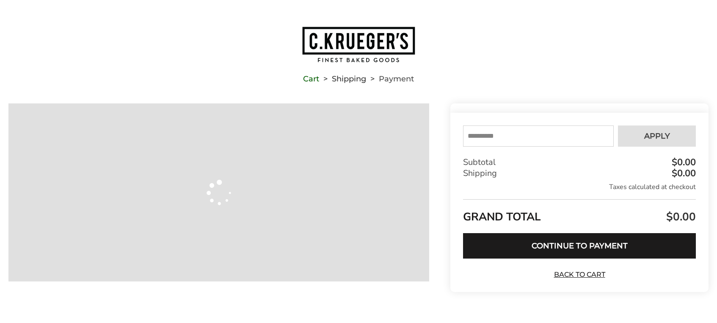
type input "**********"
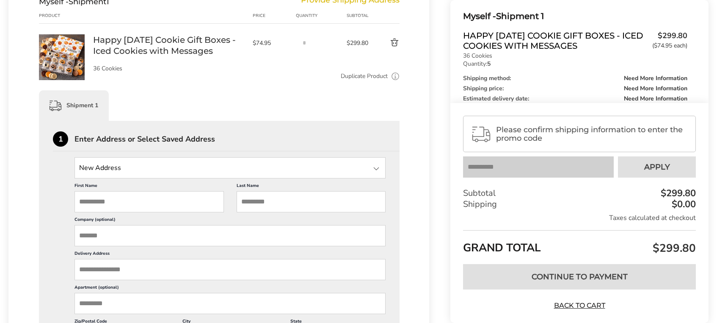
scroll to position [169, 0]
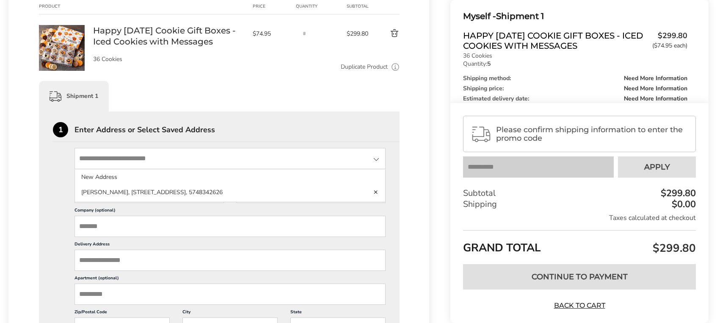
click at [131, 165] on input "State" at bounding box center [230, 158] width 311 height 21
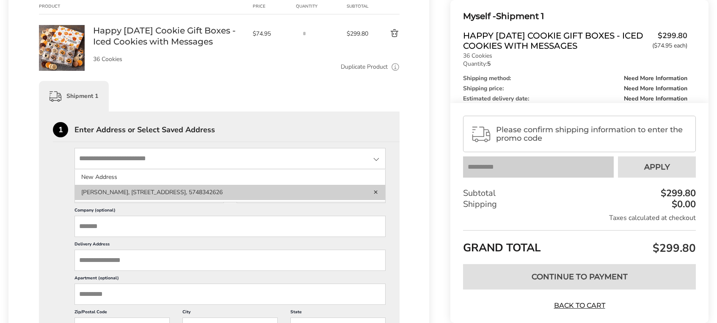
click at [116, 200] on li "Molly Holzwart, 8094 N. St. Rd. 13, Syracuse, IN, 46567, United States, 5748342…" at bounding box center [230, 192] width 310 height 15
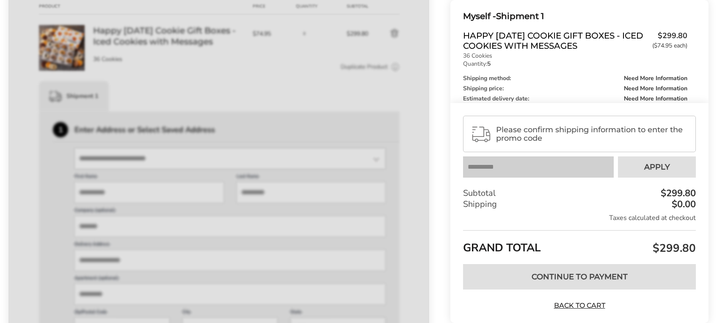
type input "*"
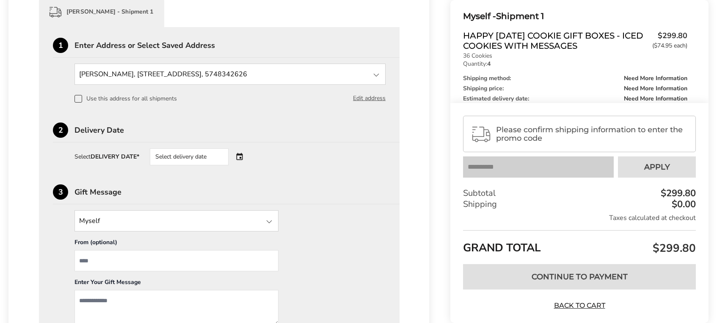
scroll to position [254, 0]
click at [243, 165] on div "Select delivery date" at bounding box center [201, 156] width 102 height 17
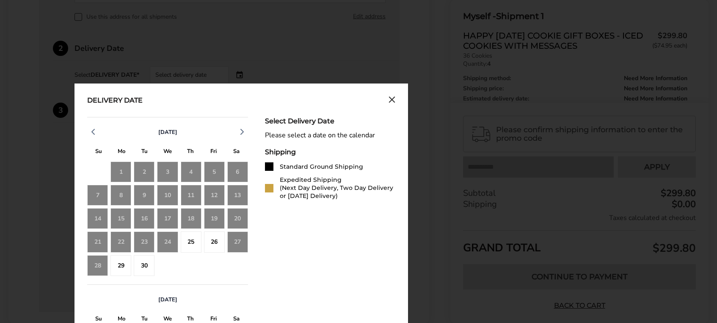
scroll to position [339, 0]
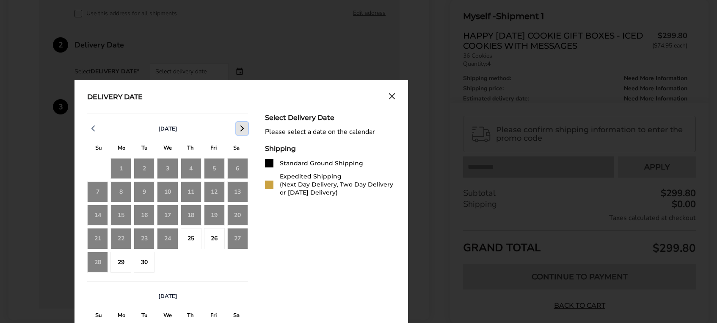
click at [242, 133] on icon "button" at bounding box center [242, 128] width 10 height 10
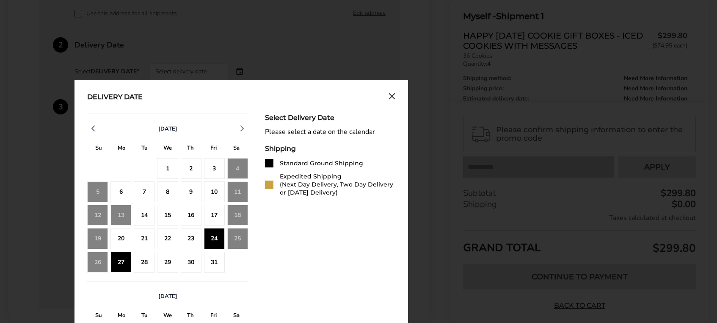
click at [123, 272] on div "27" at bounding box center [120, 261] width 21 height 21
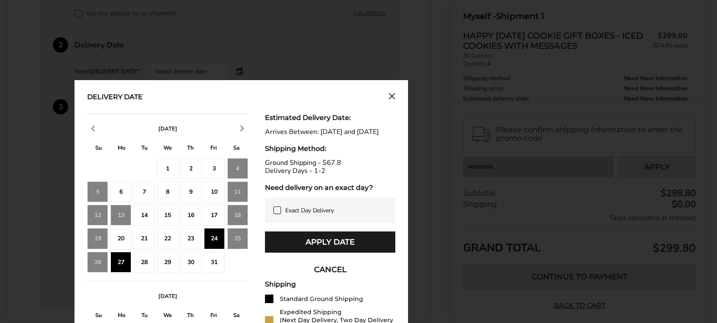
click at [145, 272] on div "28" at bounding box center [144, 261] width 21 height 21
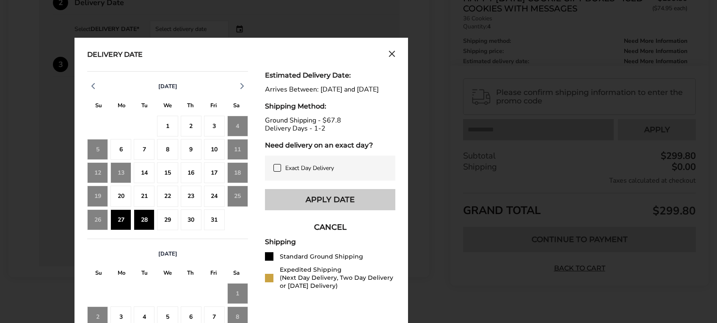
click at [346, 210] on button "Apply Date" at bounding box center [330, 199] width 130 height 21
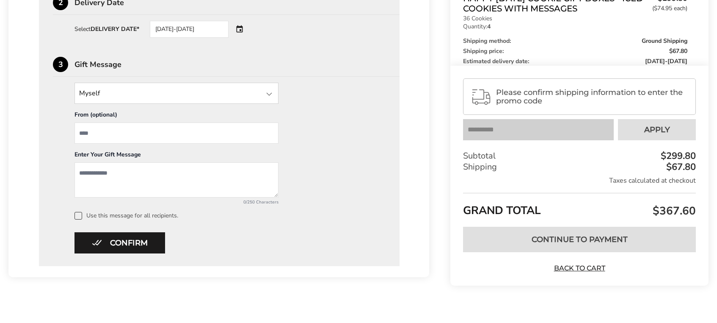
click at [536, 105] on span "Please confirm shipping information to enter the promo code" at bounding box center [592, 96] width 192 height 17
click at [124, 250] on button "Confirm" at bounding box center [120, 242] width 91 height 21
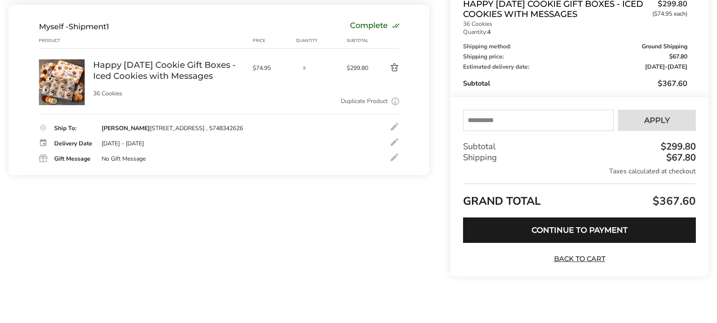
scroll to position [135, 0]
click at [513, 120] on input "text" at bounding box center [538, 120] width 151 height 21
type input "****"
click at [649, 124] on span "Apply" at bounding box center [657, 120] width 26 height 8
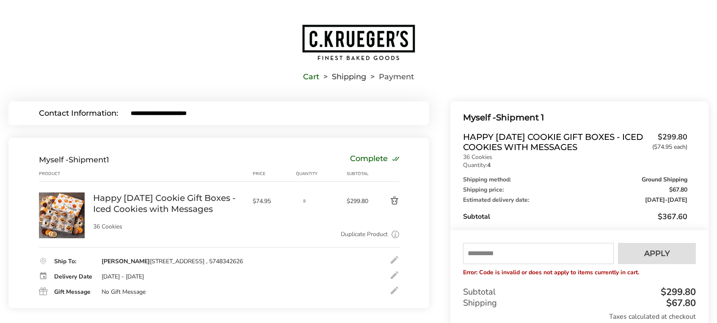
scroll to position [0, 0]
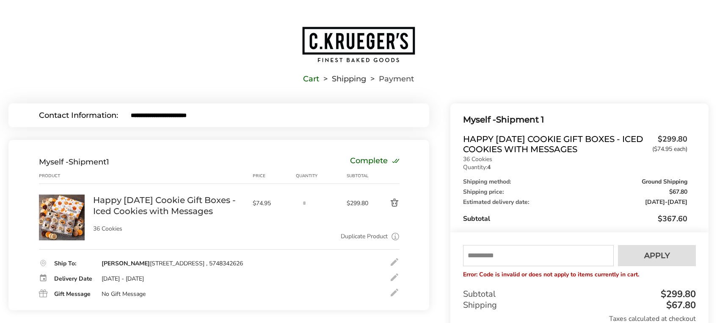
click at [376, 42] on img "Go to home page" at bounding box center [358, 44] width 114 height 37
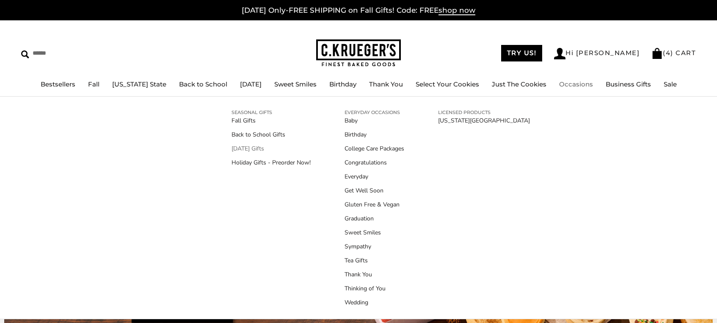
click at [260, 149] on link "[DATE] Gifts" at bounding box center [271, 148] width 79 height 9
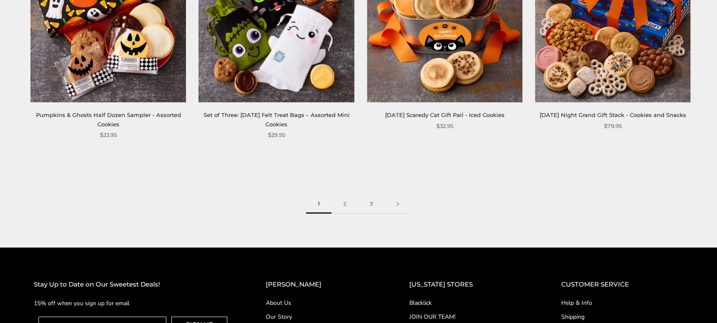
scroll to position [1312, 0]
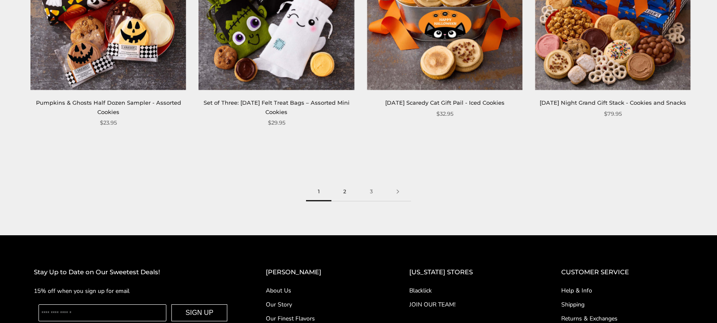
click at [341, 192] on link "2" at bounding box center [344, 191] width 27 height 19
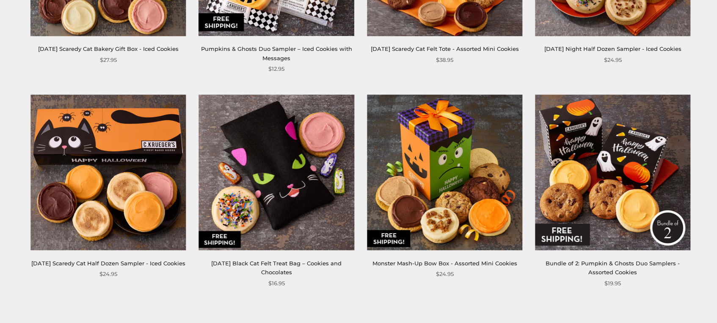
scroll to position [1270, 0]
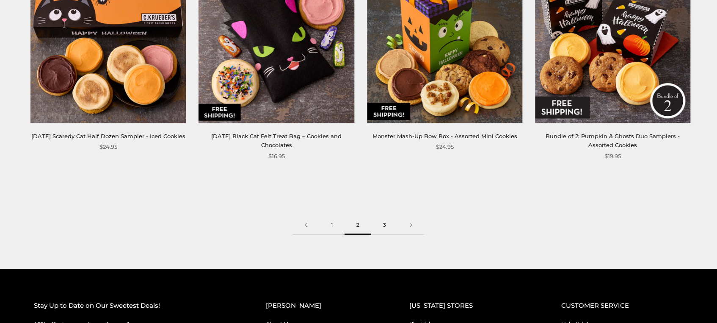
click at [381, 235] on link "3" at bounding box center [384, 224] width 27 height 19
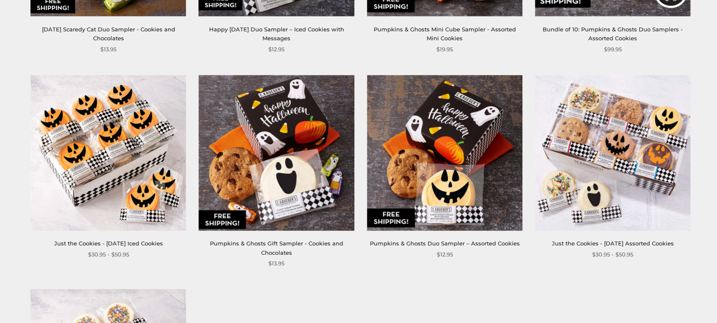
scroll to position [550, 0]
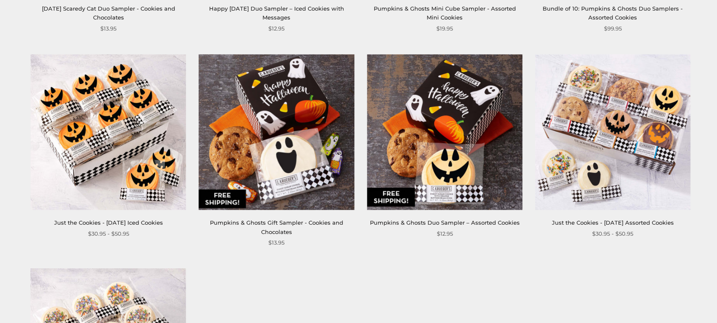
click at [565, 164] on img at bounding box center [612, 131] width 155 height 155
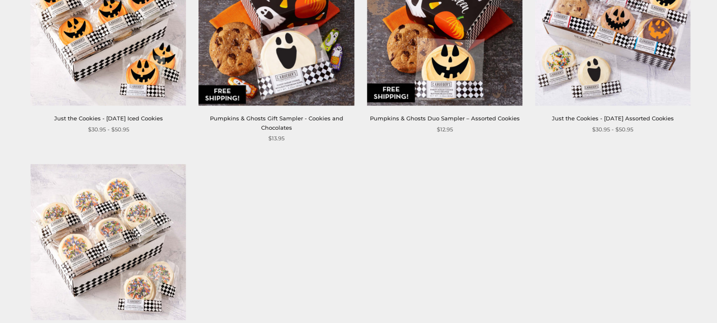
scroll to position [677, 0]
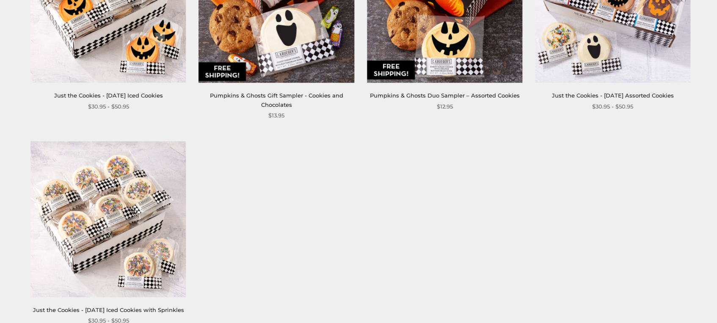
click at [161, 239] on img at bounding box center [107, 218] width 155 height 155
drag, startPoint x: 123, startPoint y: 47, endPoint x: 138, endPoint y: 54, distance: 15.9
click at [123, 47] on img at bounding box center [107, 4] width 155 height 155
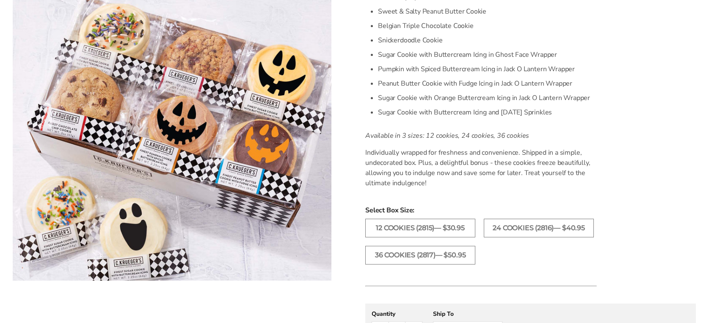
scroll to position [296, 0]
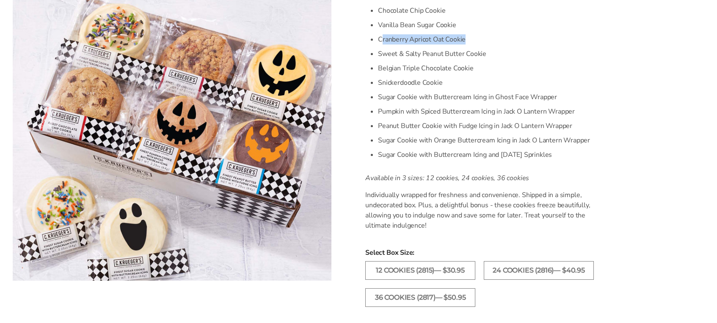
drag, startPoint x: 470, startPoint y: 39, endPoint x: 501, endPoint y: 73, distance: 45.5
click at [383, 43] on li "Cranberry Apricot Oat Cookie" at bounding box center [487, 39] width 219 height 14
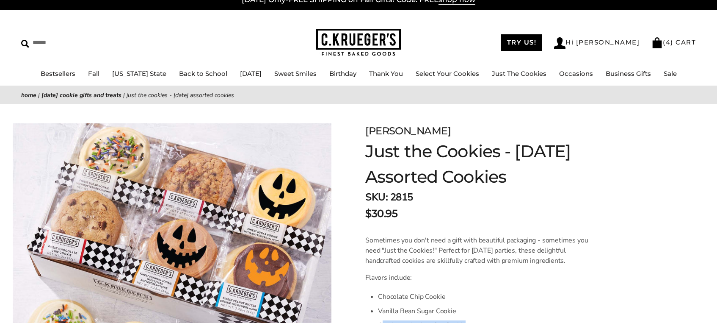
scroll to position [0, 0]
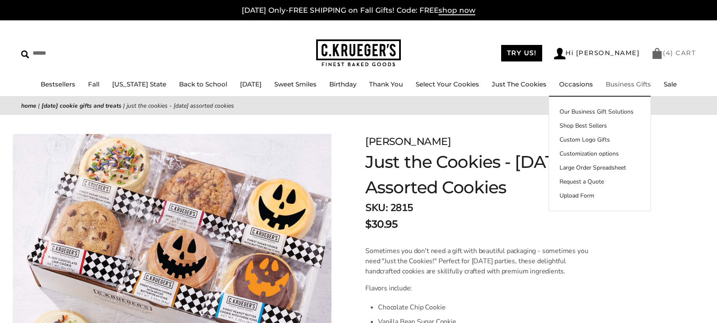
click at [681, 51] on link "( 4 ) CART" at bounding box center [673, 53] width 44 height 8
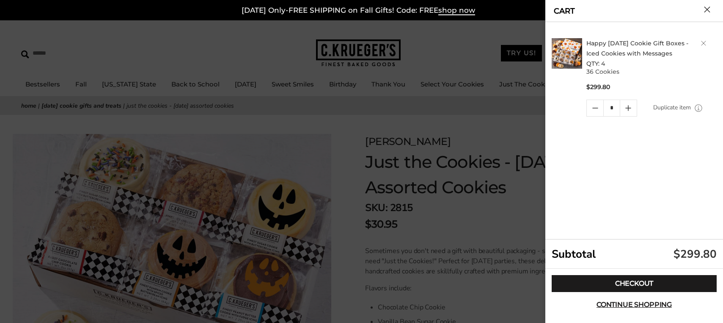
click at [450, 213] on div at bounding box center [361, 161] width 723 height 323
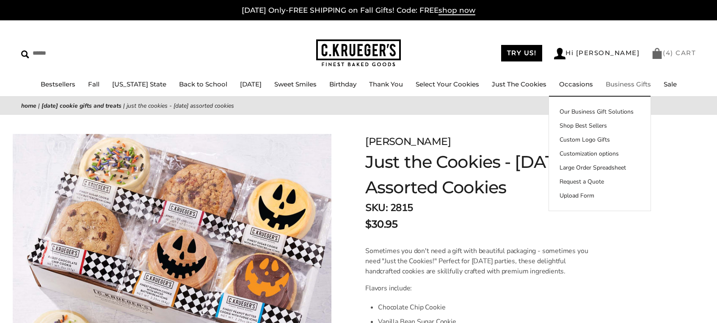
click at [662, 54] on link "( 4 ) CART" at bounding box center [673, 53] width 44 height 8
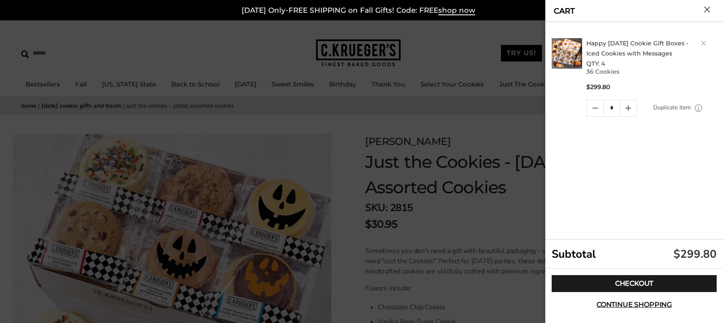
click at [633, 54] on link "Happy [DATE] Cookie Gift Boxes - Iced Cookies with Messages" at bounding box center [638, 48] width 102 height 18
click at [511, 222] on div at bounding box center [361, 161] width 723 height 323
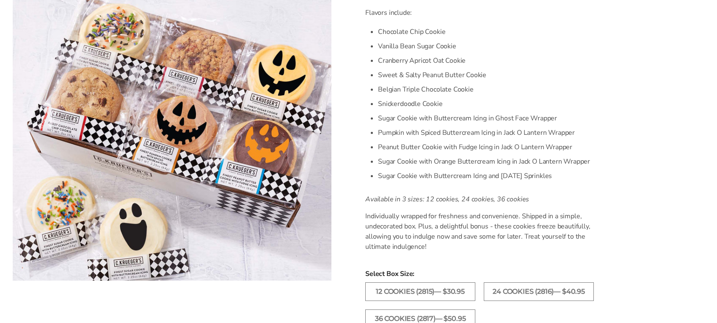
scroll to position [296, 0]
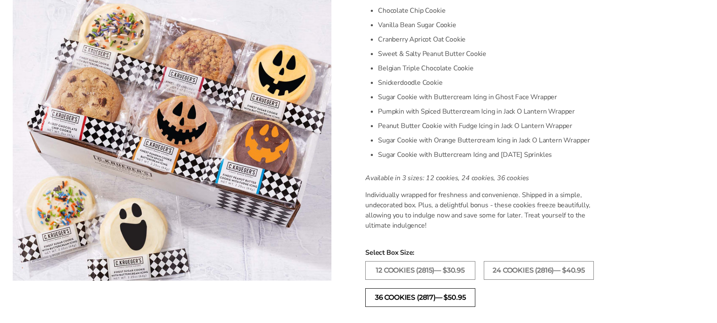
click at [433, 294] on label "36 COOKIES (2817)— $50.95" at bounding box center [420, 297] width 110 height 19
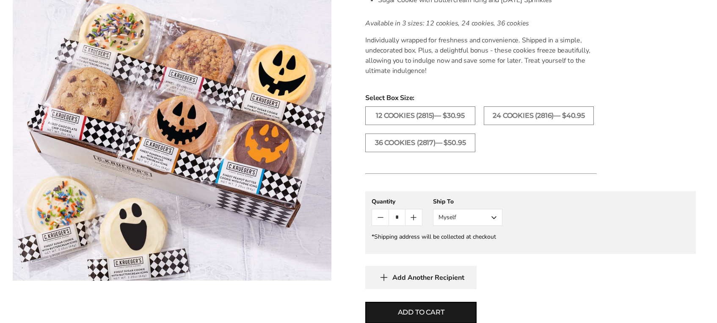
scroll to position [500, 0]
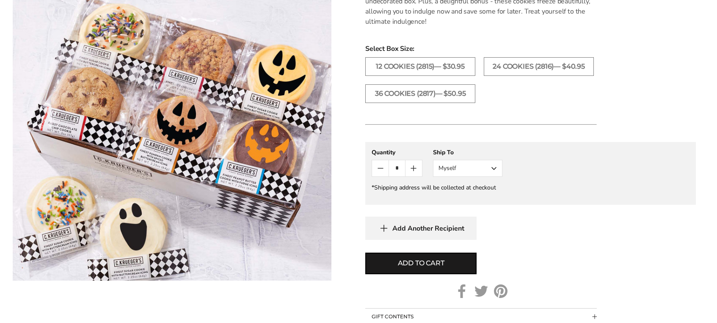
click at [417, 171] on icon "Count plus" at bounding box center [414, 168] width 10 height 10
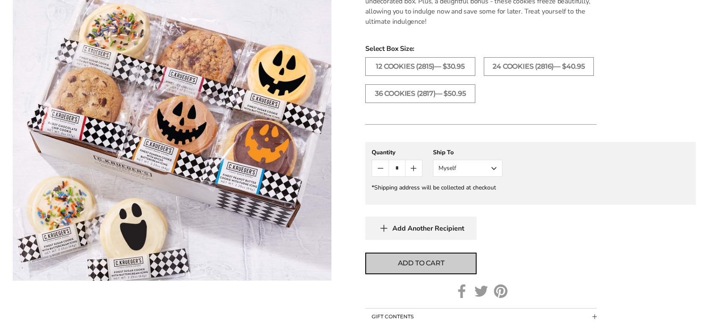
click at [425, 268] on span "Add to cart" at bounding box center [421, 263] width 47 height 10
type input "*"
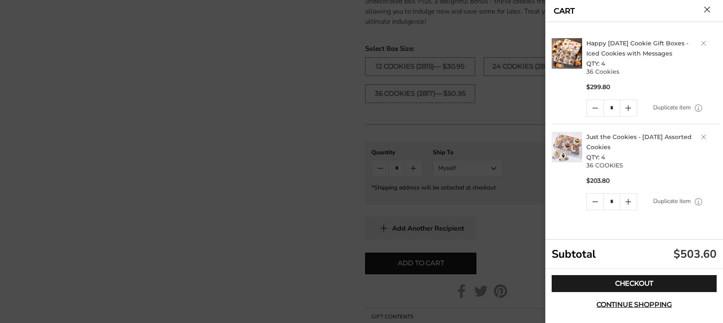
click at [499, 223] on div at bounding box center [361, 161] width 723 height 323
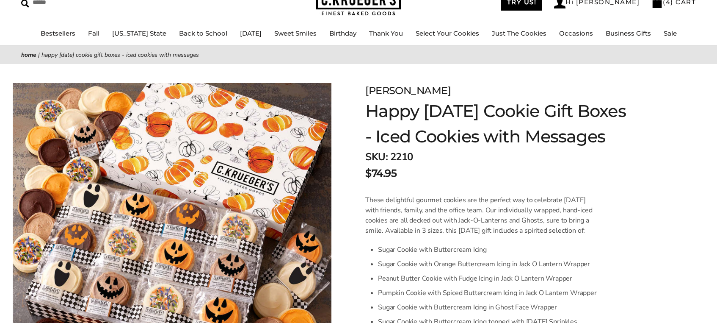
scroll to position [42, 0]
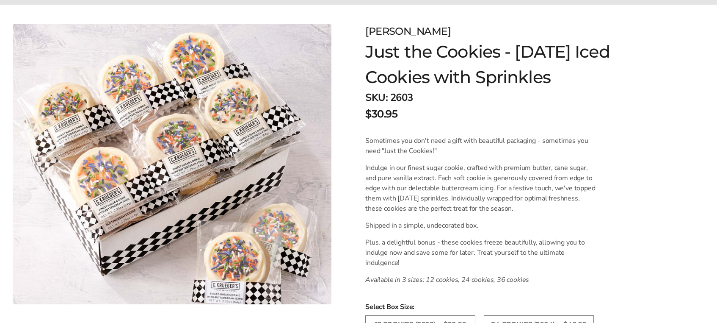
scroll to position [127, 0]
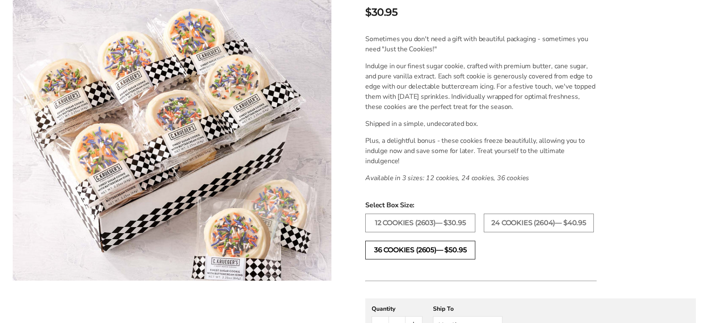
click at [452, 251] on label "36 COOKIES (2605)— $50.95" at bounding box center [420, 249] width 110 height 19
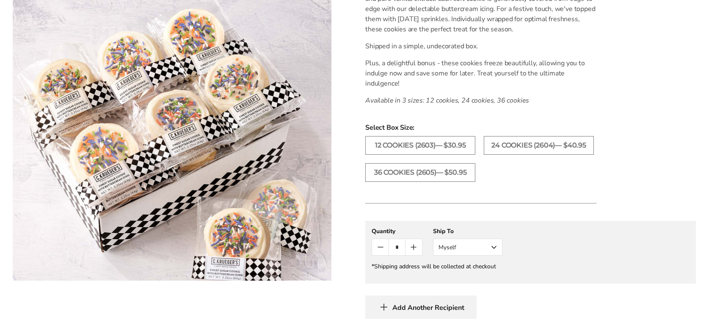
scroll to position [296, 0]
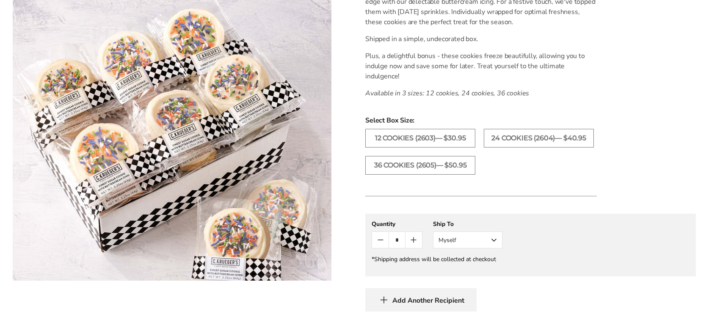
click at [416, 235] on icon "Count plus" at bounding box center [414, 240] width 10 height 10
click at [381, 239] on icon "Count minus" at bounding box center [380, 240] width 10 height 10
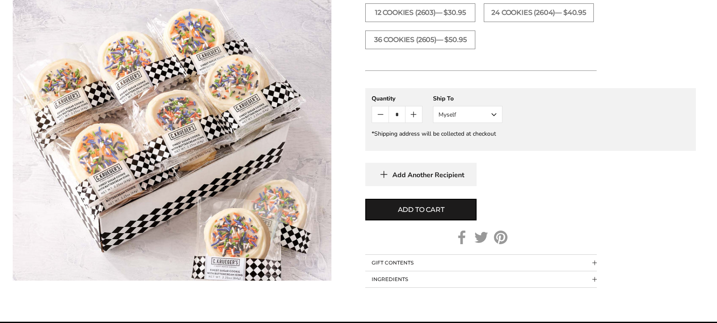
scroll to position [423, 0]
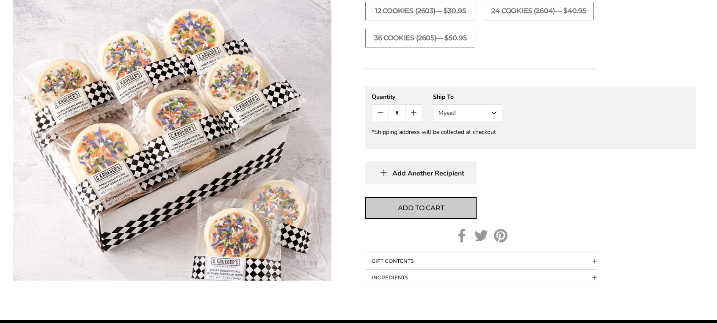
click at [420, 217] on button "Add to cart" at bounding box center [420, 208] width 111 height 22
type input "*"
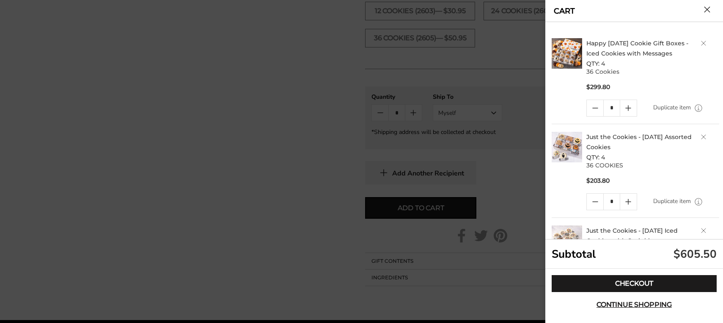
click at [358, 174] on div at bounding box center [361, 161] width 723 height 323
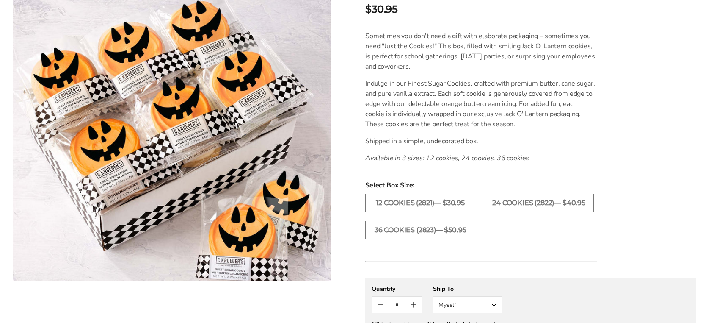
scroll to position [254, 0]
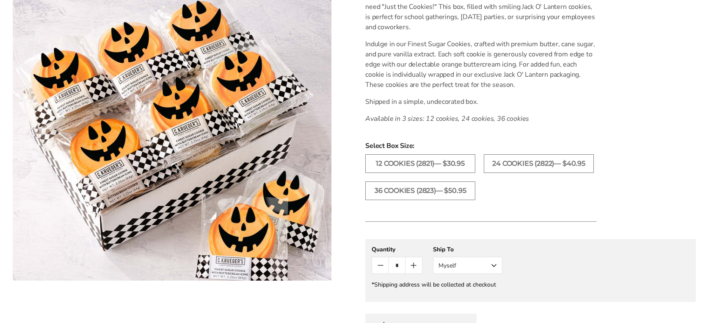
click at [381, 180] on li "12 COOKIES (2821)— $30.95" at bounding box center [420, 167] width 119 height 27
click at [385, 186] on label "36 COOKIES (2823)— $50.95" at bounding box center [420, 190] width 110 height 19
click at [389, 268] on input "*" at bounding box center [397, 265] width 17 height 16
click at [386, 268] on button "Count minus" at bounding box center [380, 265] width 17 height 16
click at [381, 268] on icon "Count minus" at bounding box center [380, 265] width 10 height 10
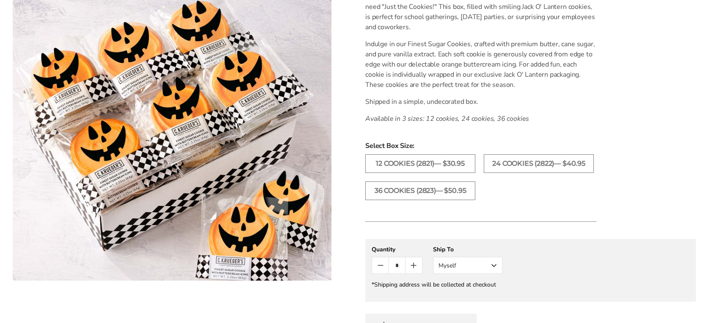
click at [566, 197] on ul "12 COOKIES (2821)— $30.95 24 COOKIES (2822)— $40.95 36 COOKIES (2823)— $50.95" at bounding box center [530, 181] width 339 height 54
click at [416, 260] on icon "Count plus" at bounding box center [414, 265] width 10 height 10
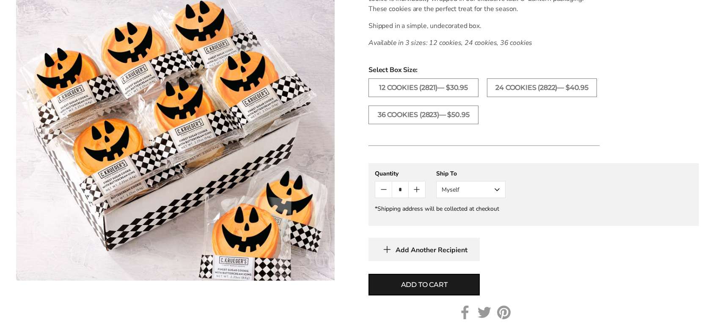
scroll to position [339, 0]
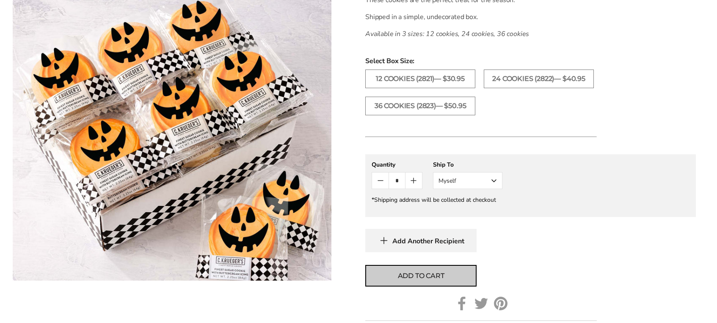
click at [429, 272] on span "Add to cart" at bounding box center [421, 276] width 47 height 10
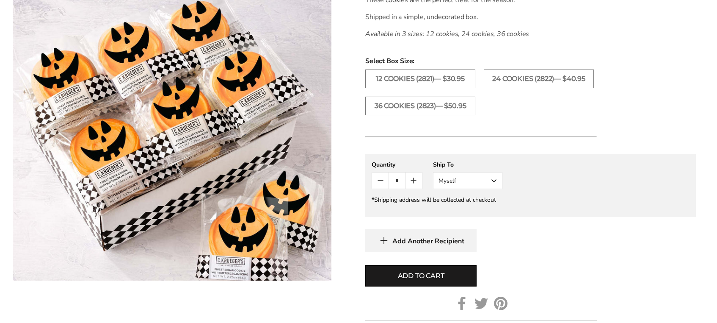
type input "*"
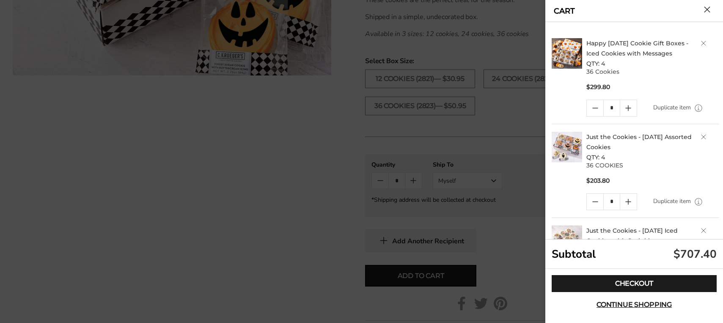
click at [701, 41] on link "Delete product" at bounding box center [703, 43] width 5 height 5
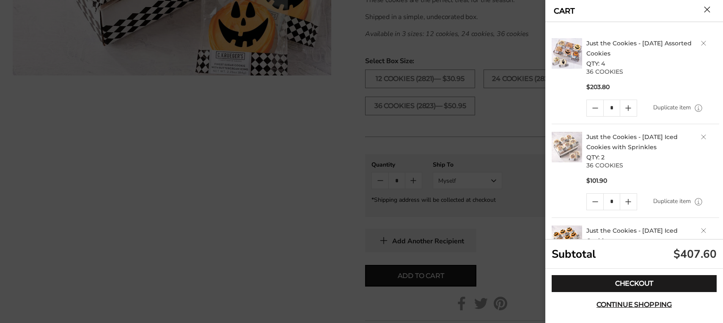
click at [701, 43] on link "Delete product" at bounding box center [703, 43] width 5 height 5
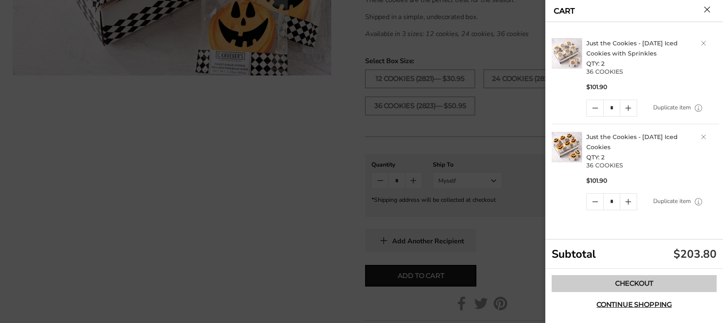
click at [638, 279] on link "Checkout" at bounding box center [634, 283] width 165 height 17
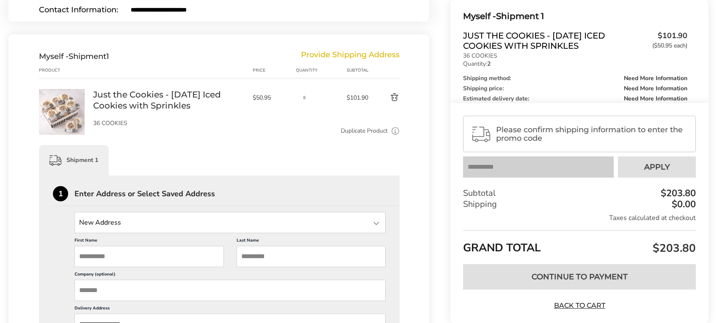
scroll to position [127, 0]
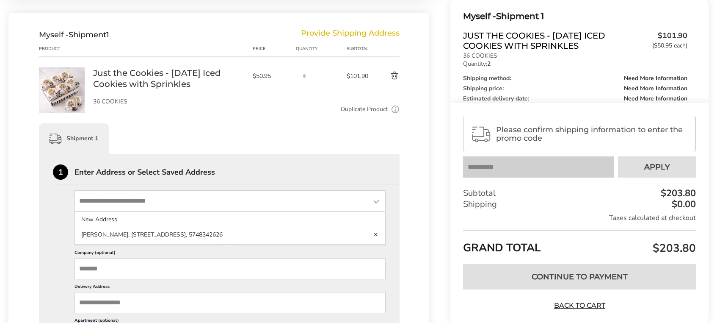
click at [106, 199] on input "State" at bounding box center [230, 200] width 311 height 21
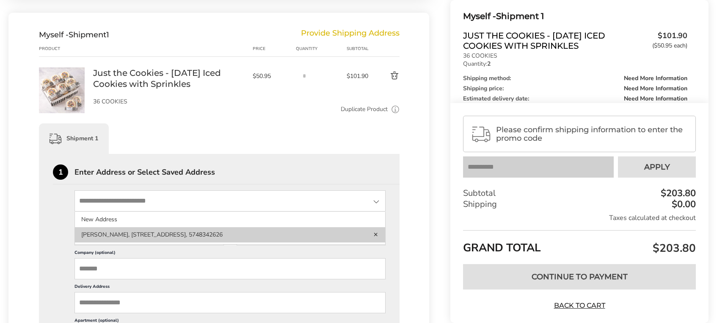
drag, startPoint x: 114, startPoint y: 235, endPoint x: 136, endPoint y: 232, distance: 21.9
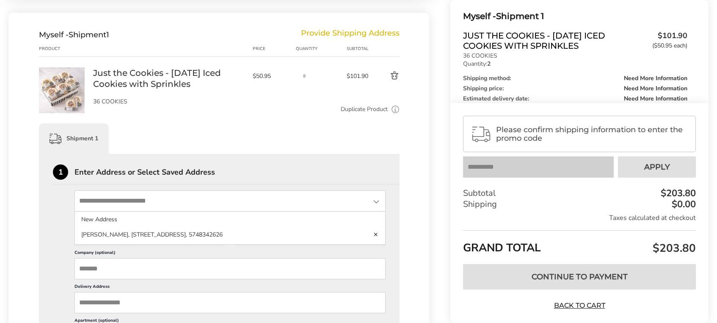
click at [115, 235] on li "[PERSON_NAME], [STREET_ADDRESS], 5748342626" at bounding box center [230, 234] width 310 height 15
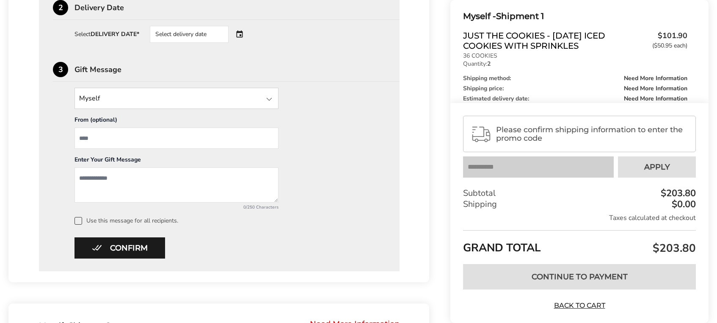
scroll to position [381, 0]
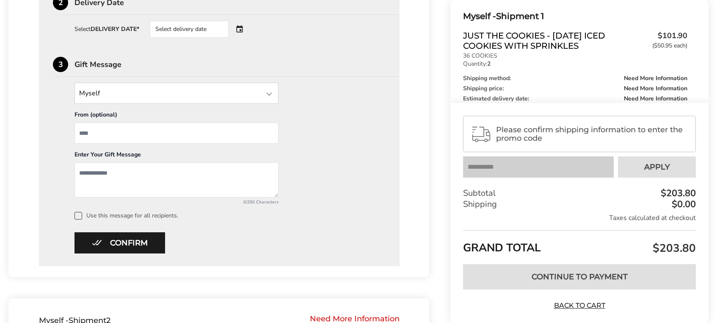
click at [240, 29] on div "Select delivery date" at bounding box center [201, 29] width 102 height 17
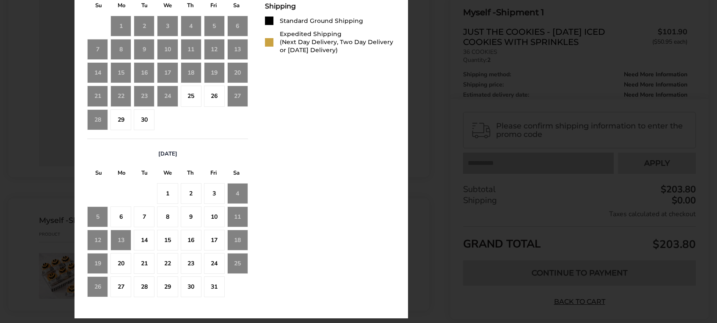
scroll to position [508, 0]
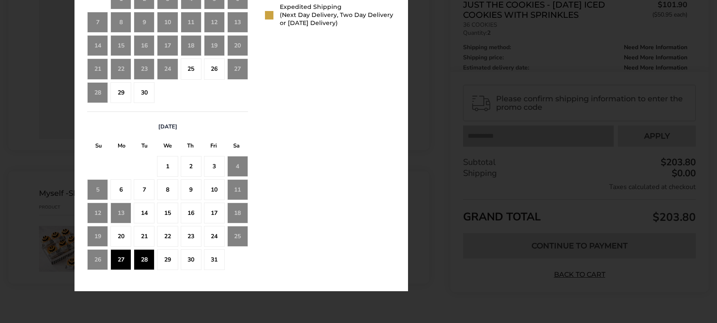
click at [144, 258] on div "28" at bounding box center [144, 259] width 21 height 21
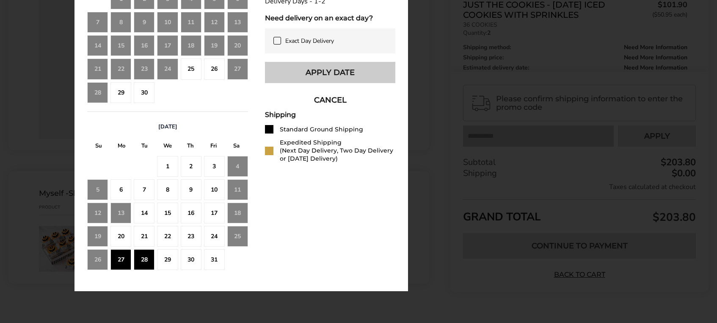
click at [378, 83] on button "Apply Date" at bounding box center [330, 72] width 130 height 21
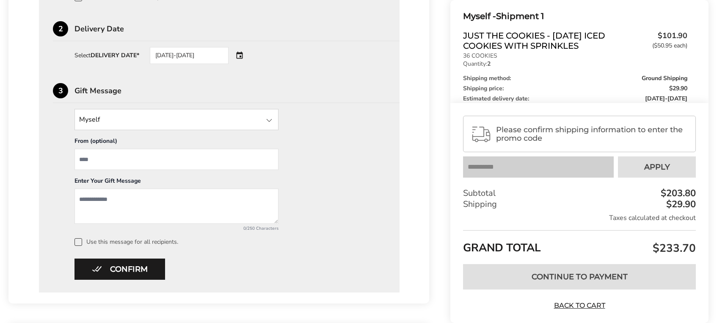
scroll to position [354, 0]
click at [168, 268] on div "Confirm * Please fill in all required fields to confirm" at bounding box center [219, 269] width 333 height 21
drag, startPoint x: 154, startPoint y: 267, endPoint x: 164, endPoint y: 264, distance: 10.1
click at [154, 266] on button "Confirm" at bounding box center [120, 269] width 91 height 21
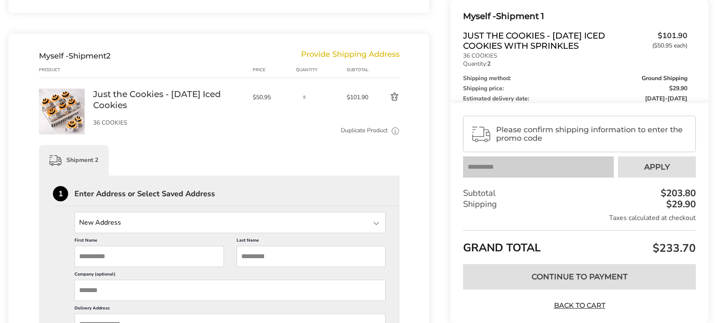
scroll to position [345, 0]
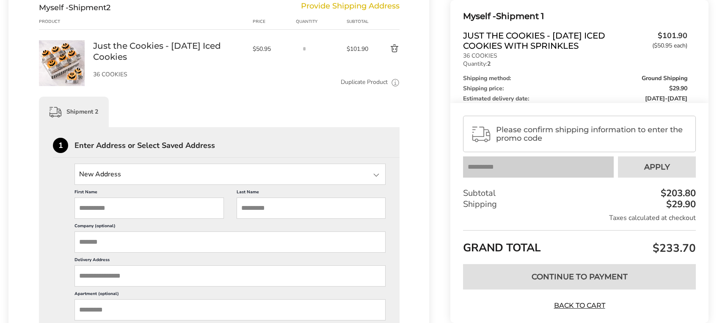
drag, startPoint x: 344, startPoint y: 182, endPoint x: 332, endPoint y: 180, distance: 12.5
click at [343, 182] on input "State" at bounding box center [230, 173] width 311 height 21
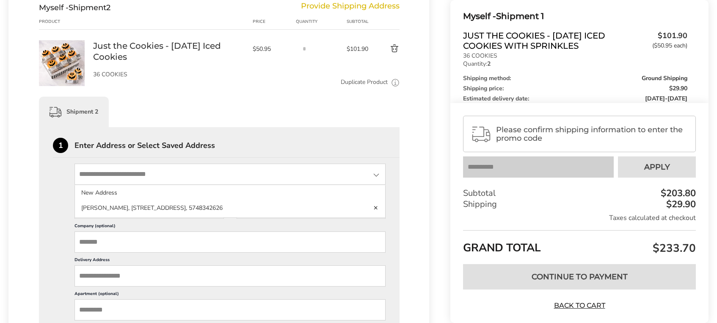
click at [288, 174] on input "State" at bounding box center [230, 173] width 311 height 21
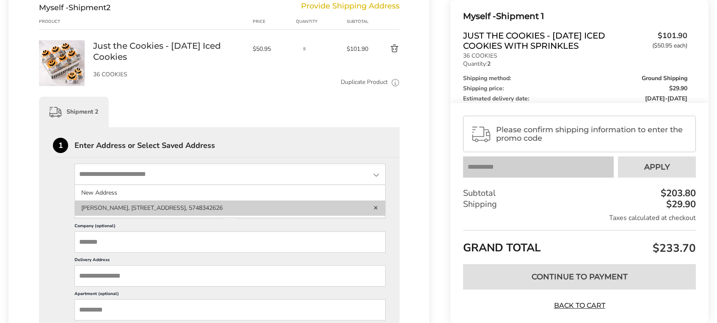
click at [237, 205] on li "Molly Holzwart, 8094 N. St. Rd. 13, Syracuse, IN, 46567, United States, 5748342…" at bounding box center [230, 207] width 310 height 15
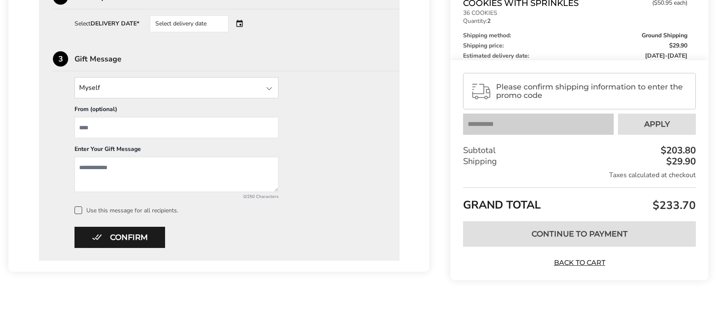
scroll to position [582, 0]
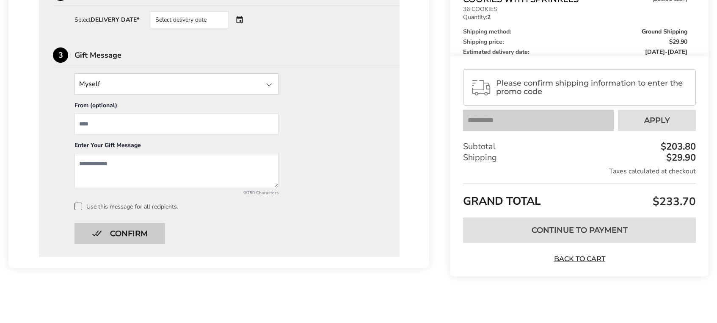
click at [142, 231] on button "Confirm" at bounding box center [120, 233] width 91 height 21
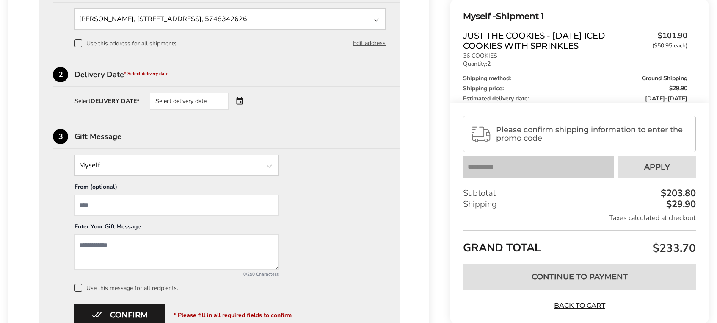
scroll to position [455, 0]
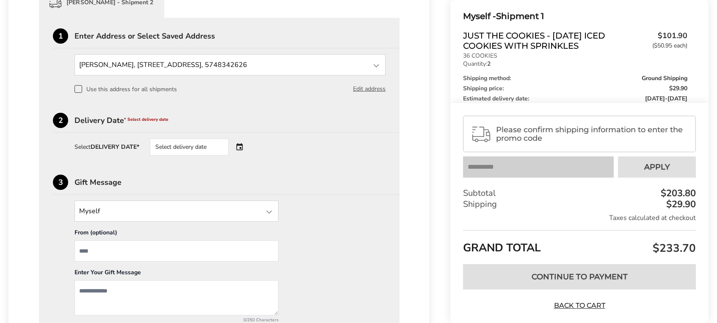
click at [241, 146] on div "Select delivery date" at bounding box center [201, 146] width 102 height 17
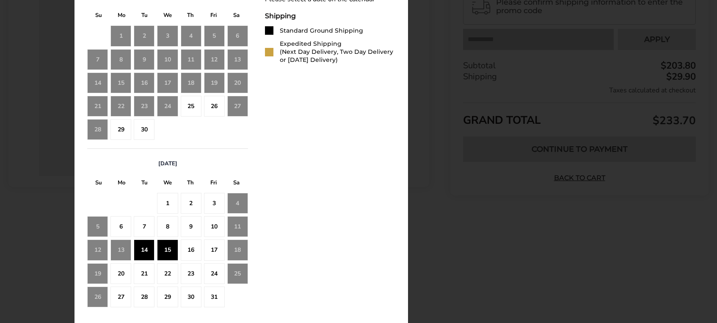
scroll to position [668, 0]
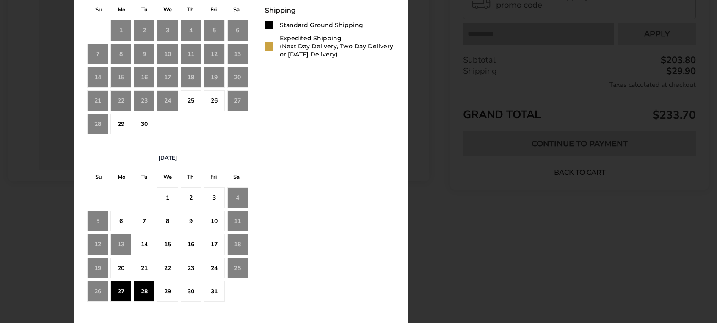
click at [150, 289] on div "28" at bounding box center [144, 291] width 21 height 21
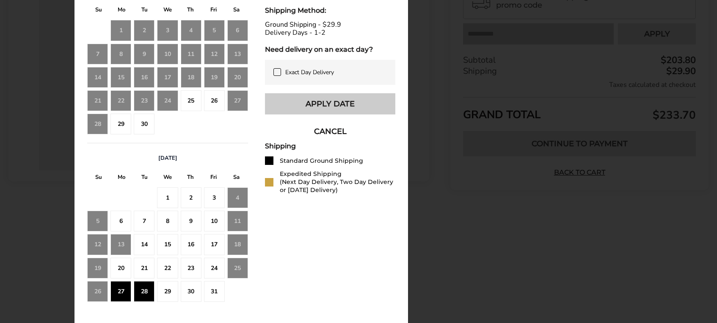
click at [349, 114] on button "Apply Date" at bounding box center [330, 103] width 130 height 21
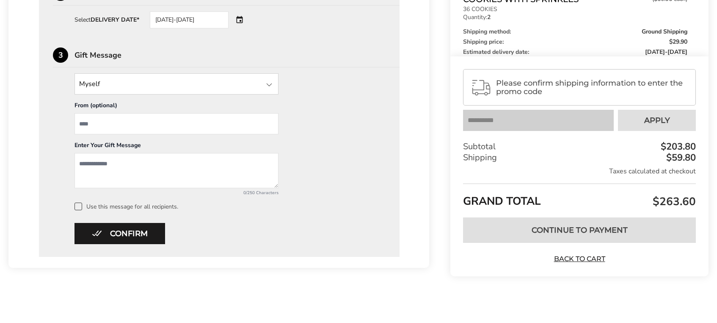
scroll to position [582, 0]
click at [160, 237] on button "Confirm" at bounding box center [120, 233] width 91 height 21
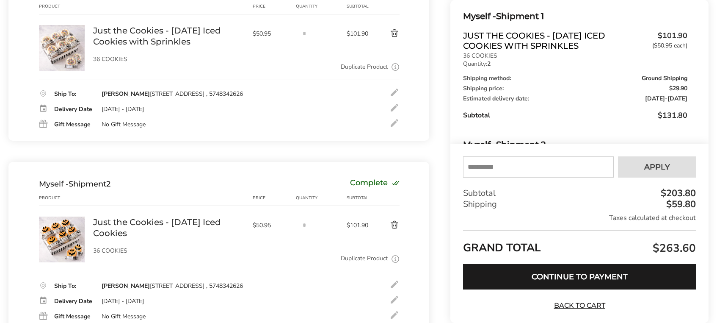
scroll to position [149, 0]
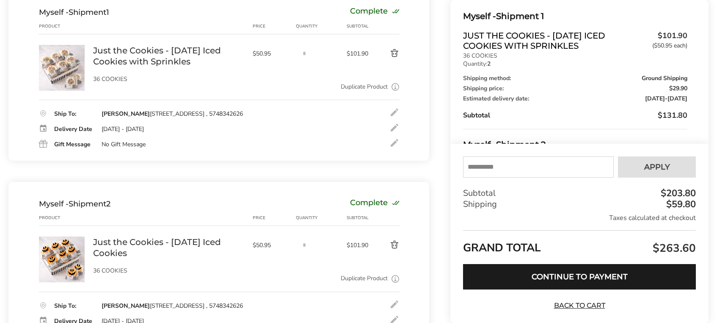
click at [507, 173] on input "text" at bounding box center [538, 166] width 151 height 21
type input "****"
click at [633, 161] on button "Apply" at bounding box center [657, 166] width 78 height 21
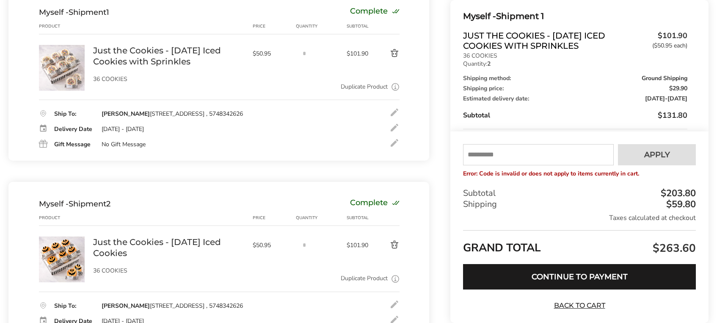
scroll to position [107, 0]
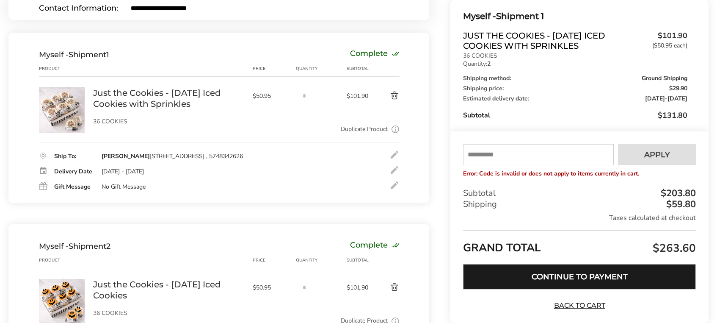
click at [576, 271] on button "Continue to Payment" at bounding box center [579, 276] width 233 height 25
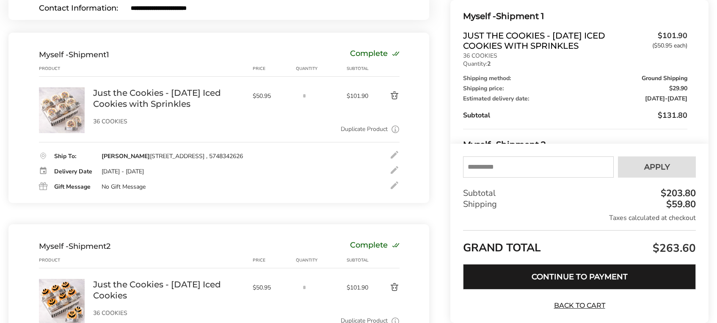
click at [523, 284] on button "Continue to Payment" at bounding box center [579, 276] width 233 height 25
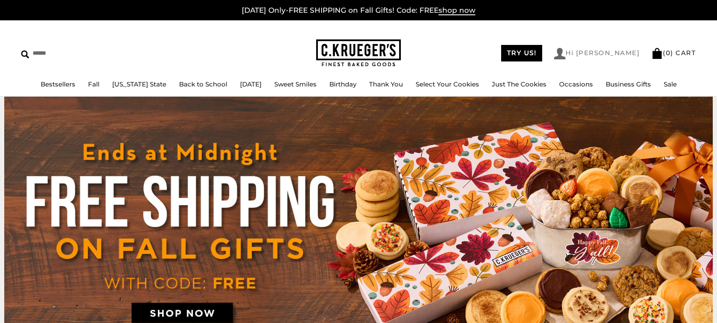
click at [620, 53] on link "Hi [PERSON_NAME]" at bounding box center [597, 53] width 86 height 11
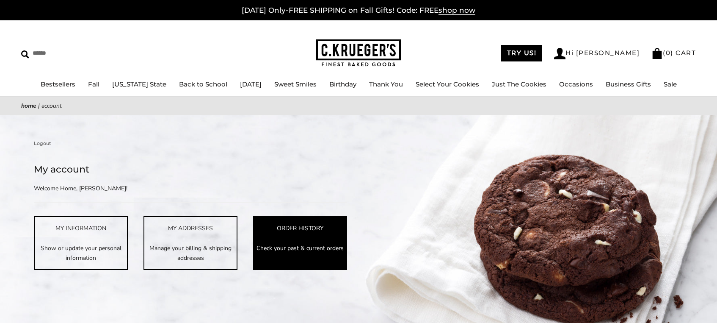
click at [311, 248] on p "Check your past & current orders" at bounding box center [300, 248] width 92 height 10
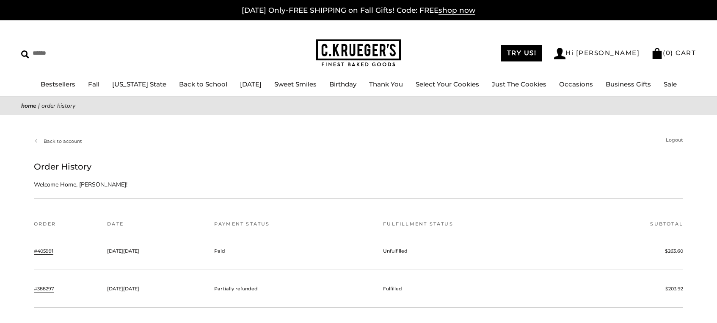
drag, startPoint x: 49, startPoint y: 252, endPoint x: 86, endPoint y: 247, distance: 36.8
click at [50, 252] on link "#405991" at bounding box center [43, 251] width 19 height 8
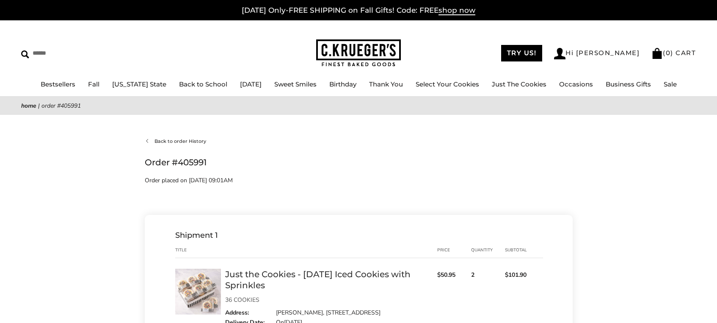
click at [172, 141] on link "Back to order History" at bounding box center [175, 141] width 61 height 8
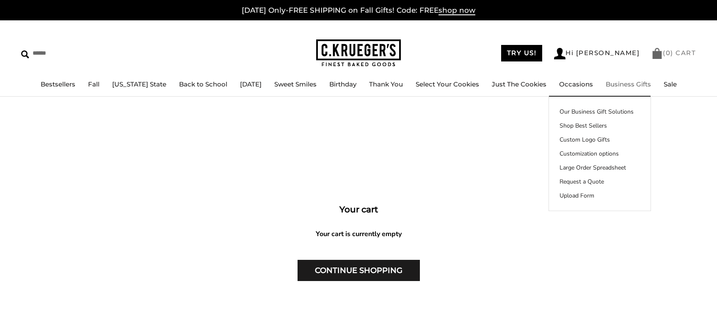
click at [668, 50] on span "0" at bounding box center [668, 53] width 5 height 8
click at [611, 51] on link "Hi [PERSON_NAME]" at bounding box center [597, 53] width 86 height 11
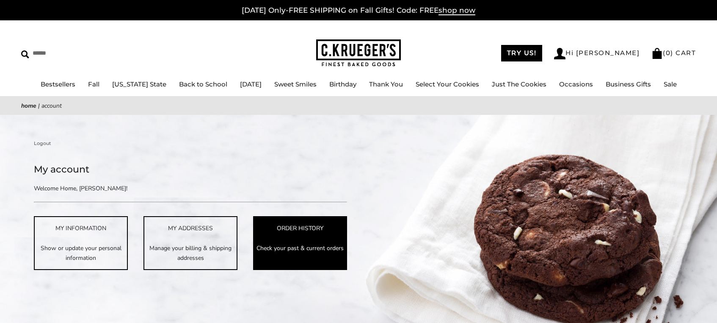
click at [276, 223] on link "ORDER HISTORY Check your past & current orders" at bounding box center [300, 242] width 94 height 53
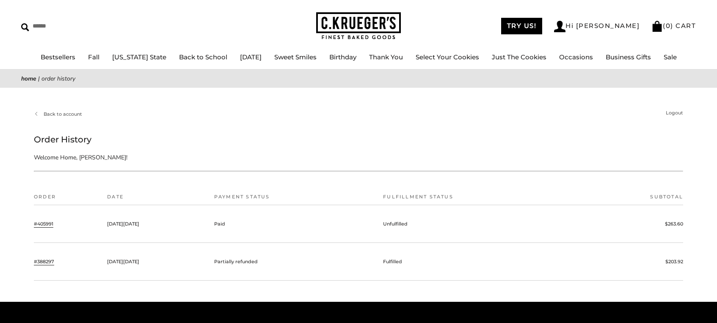
scroll to position [42, 0]
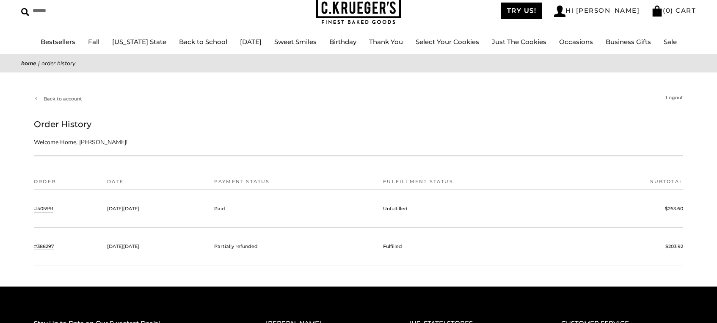
click at [47, 210] on link "#405991" at bounding box center [43, 208] width 19 height 8
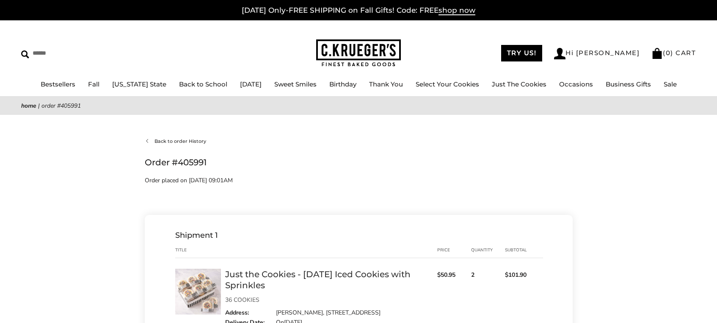
click at [201, 140] on link "Back to order History" at bounding box center [175, 141] width 61 height 8
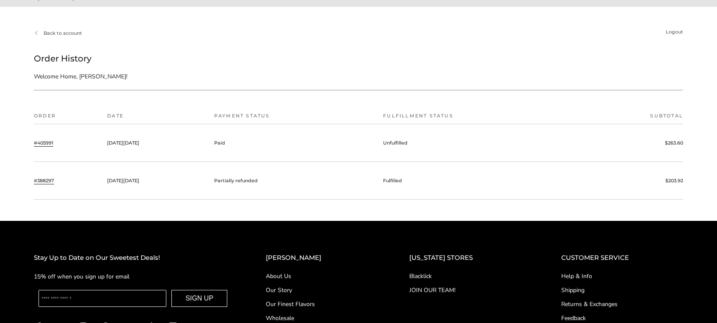
scroll to position [85, 0]
